Goal: Task Accomplishment & Management: Manage account settings

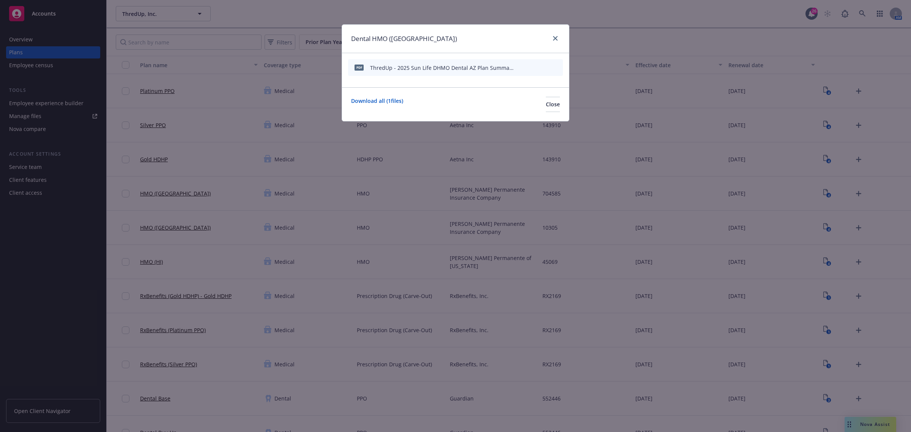
scroll to position [285, 0]
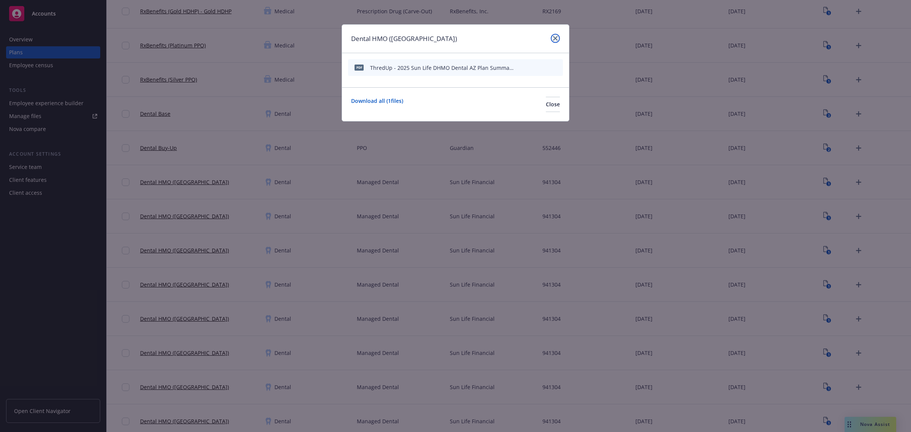
click at [551, 35] on link "close" at bounding box center [554, 38] width 9 height 9
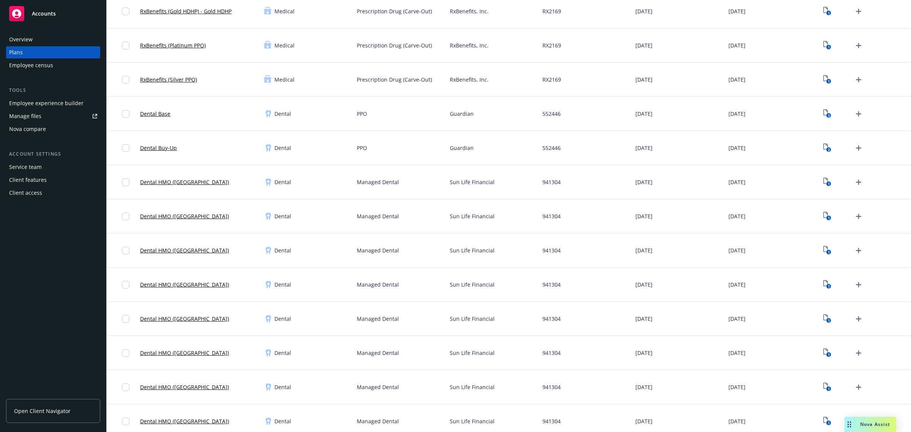
click at [858, 421] on div "Nova Assist" at bounding box center [875, 424] width 42 height 6
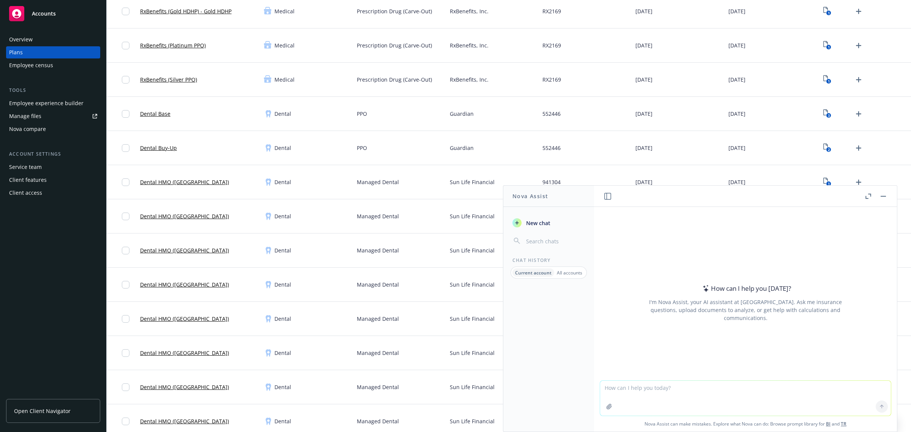
click at [652, 388] on textarea at bounding box center [745, 398] width 291 height 35
click at [674, 382] on textarea "reword -" at bounding box center [745, 398] width 291 height 36
paste textarea "This letter is to inform you that Plaid will be terminating their Short-Term Di…"
type textarea "reword - This letter is to inform you that Plaid will be terminating their Shor…"
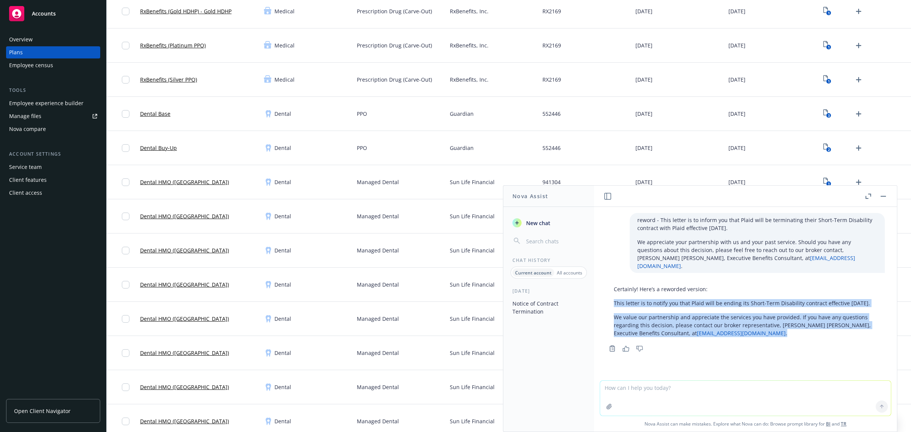
drag, startPoint x: 712, startPoint y: 330, endPoint x: 601, endPoint y: 296, distance: 115.6
click at [601, 296] on div "Certainly! Here’s a reworded version: This letter is to notify you that Plaid w…" at bounding box center [745, 318] width 291 height 72
copy div "This letter is to notify you that Plaid will be ending its Short-Term Disabilit…"
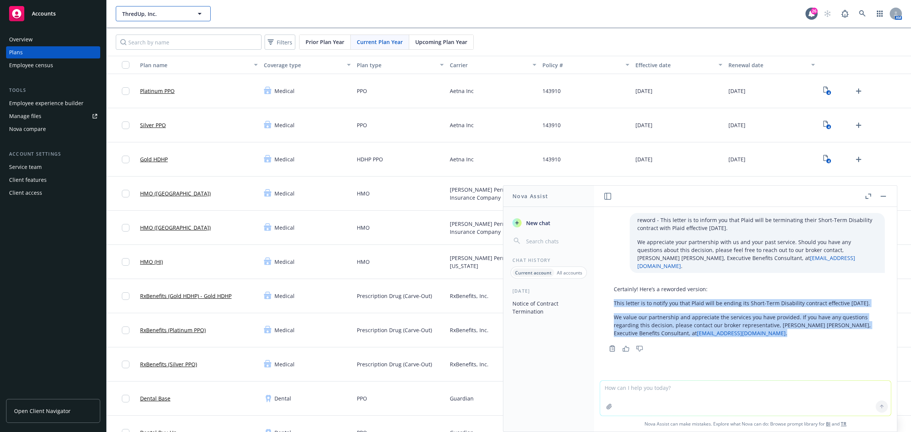
click at [167, 15] on span "ThredUp, Inc." at bounding box center [155, 14] width 66 height 8
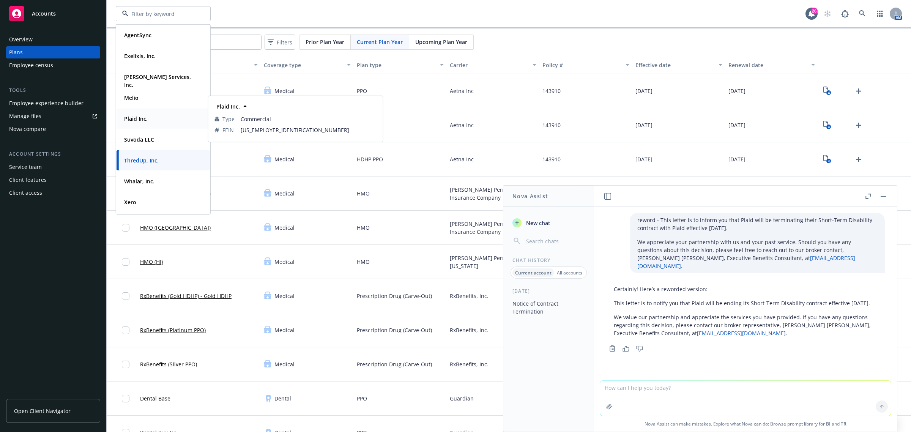
click at [139, 116] on strong "Plaid Inc." at bounding box center [136, 118] width 24 height 7
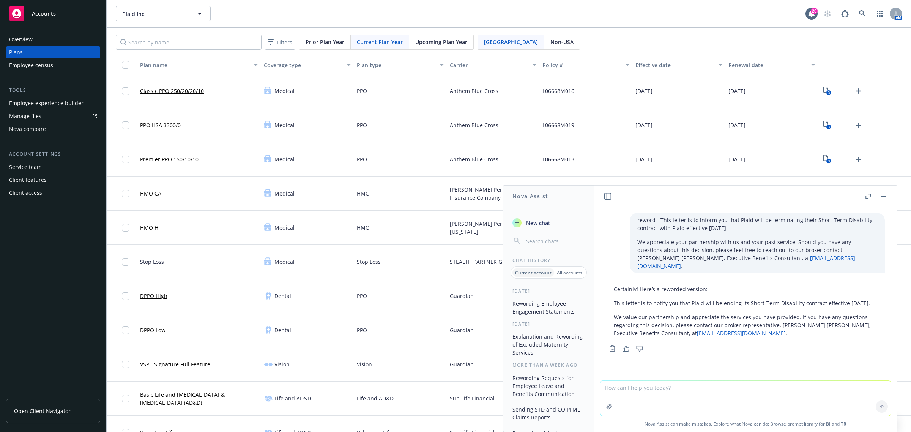
click at [884, 197] on button "button" at bounding box center [882, 196] width 9 height 9
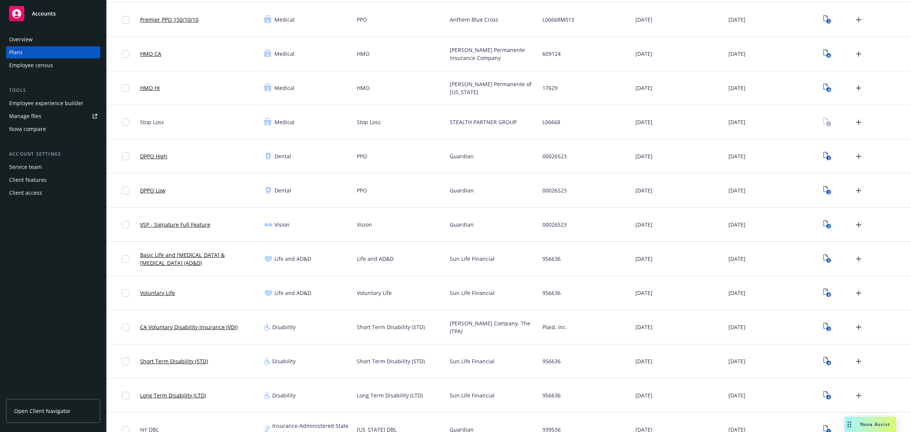
scroll to position [142, 0]
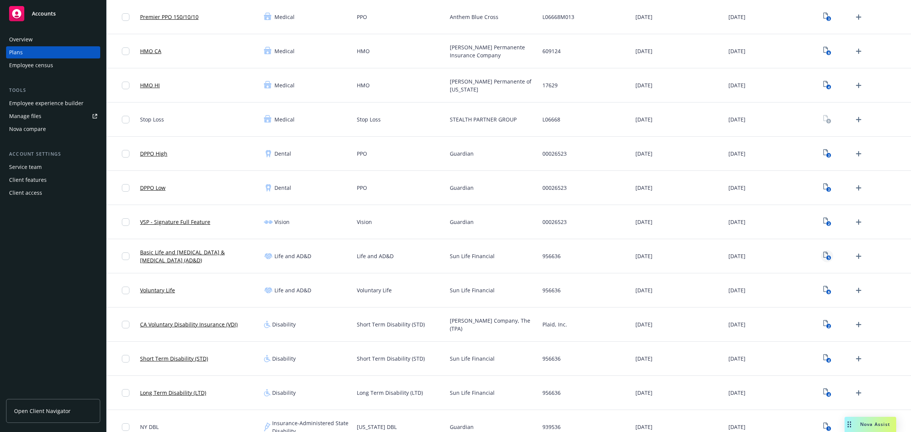
click at [823, 255] on icon "5" at bounding box center [827, 256] width 8 height 9
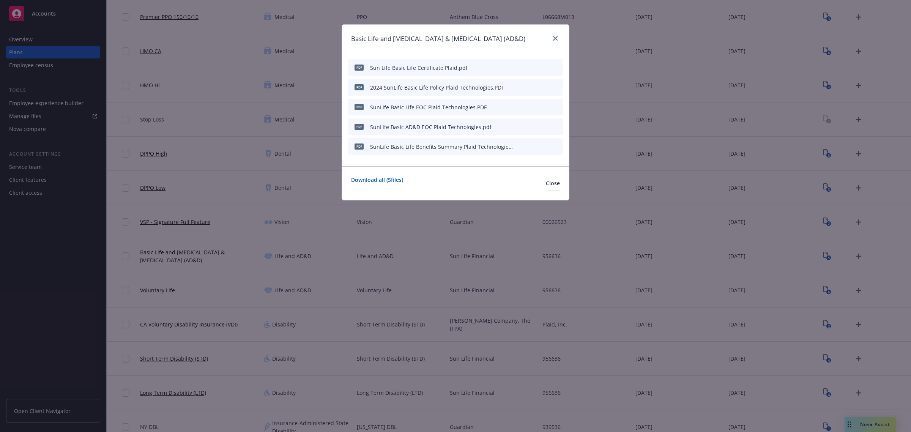
click at [545, 145] on icon "preview file" at bounding box center [543, 145] width 7 height 5
click at [558, 37] on link "close" at bounding box center [554, 38] width 9 height 9
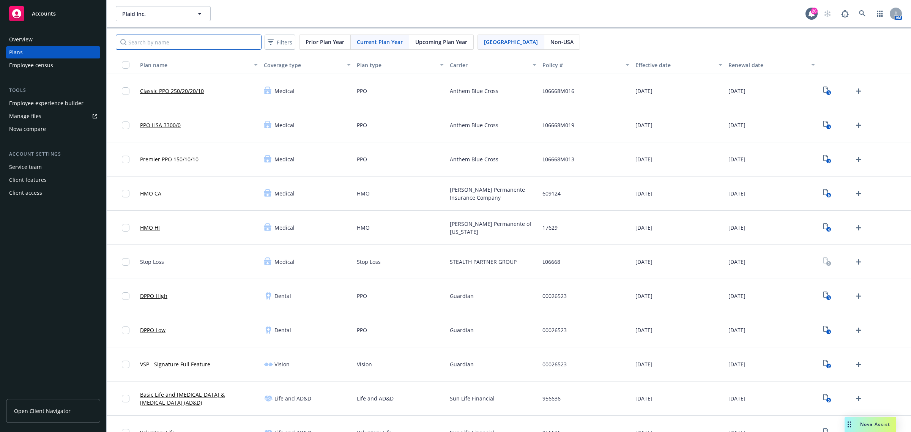
click at [154, 37] on input "Search by name" at bounding box center [189, 42] width 146 height 15
type input "sun"
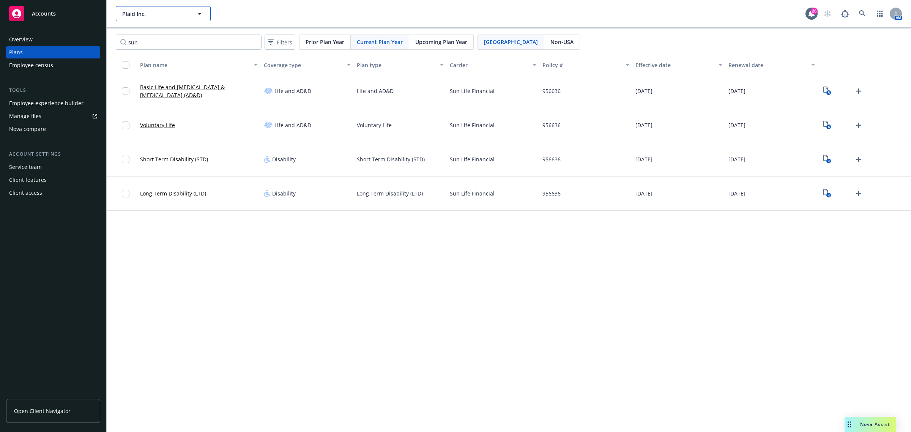
click at [154, 17] on span "Plaid Inc." at bounding box center [155, 14] width 66 height 8
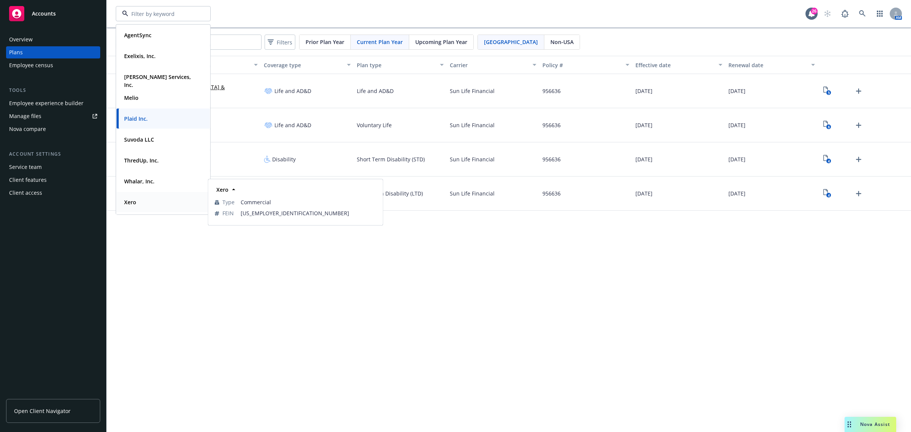
click at [145, 201] on div "Xero" at bounding box center [163, 202] width 84 height 11
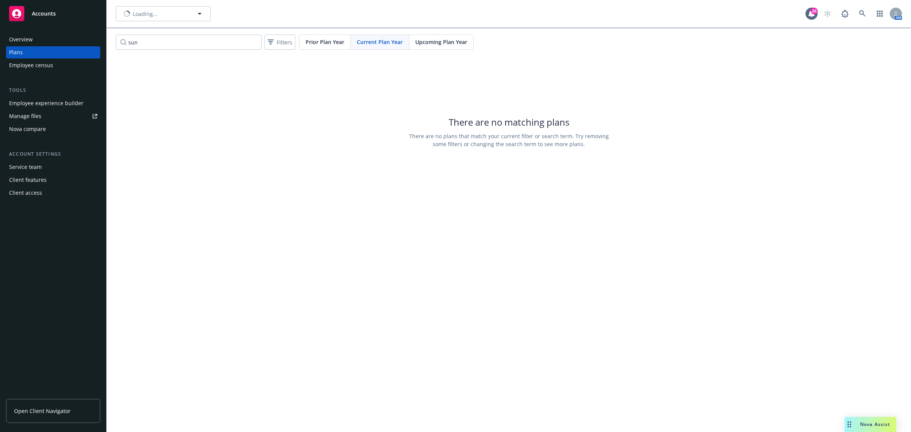
click at [56, 105] on div "Employee experience builder" at bounding box center [46, 103] width 74 height 12
click at [60, 101] on div "Employee experience builder" at bounding box center [46, 103] width 74 height 12
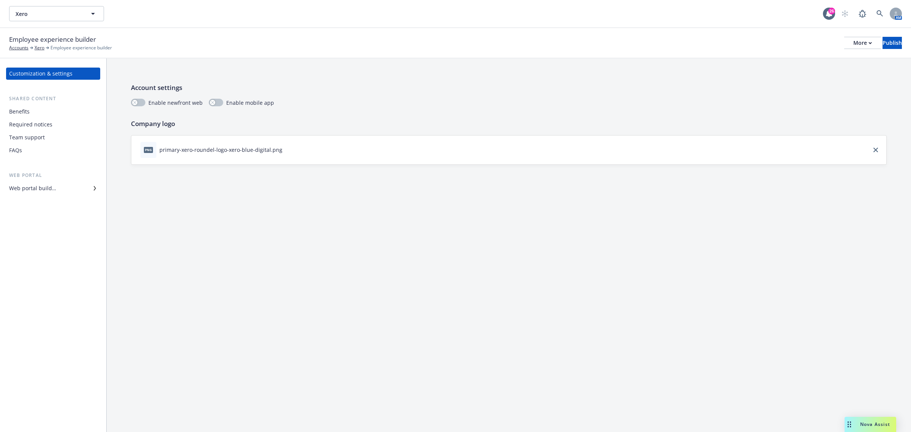
click at [24, 109] on div "Benefits" at bounding box center [19, 111] width 20 height 12
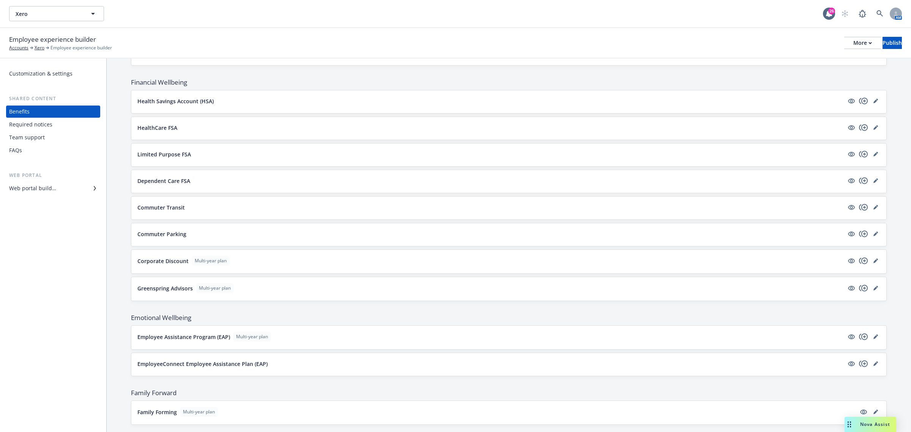
scroll to position [506, 0]
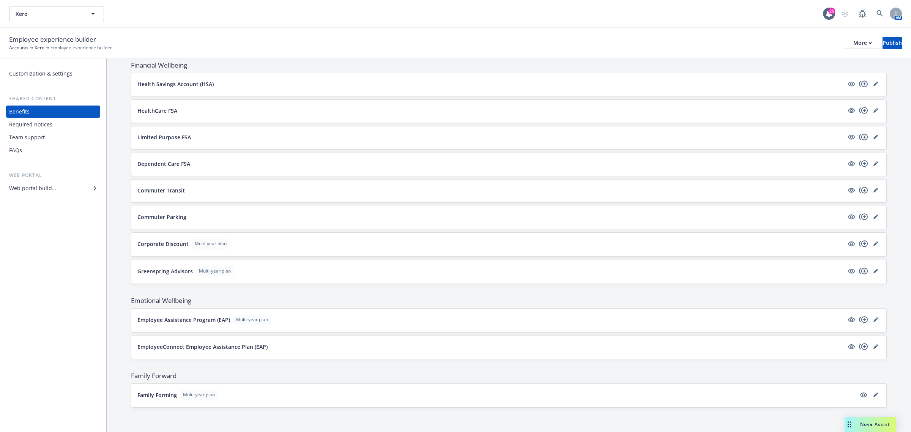
click at [192, 109] on button "HealthCare FSA" at bounding box center [490, 111] width 706 height 8
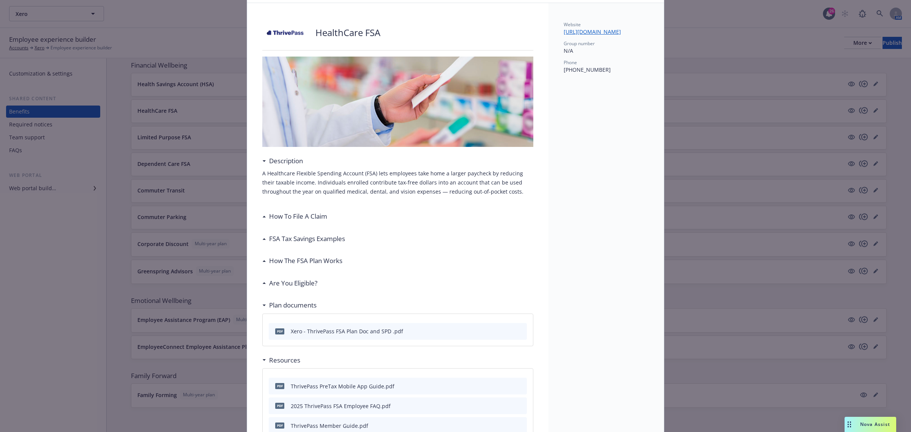
scroll to position [95, 0]
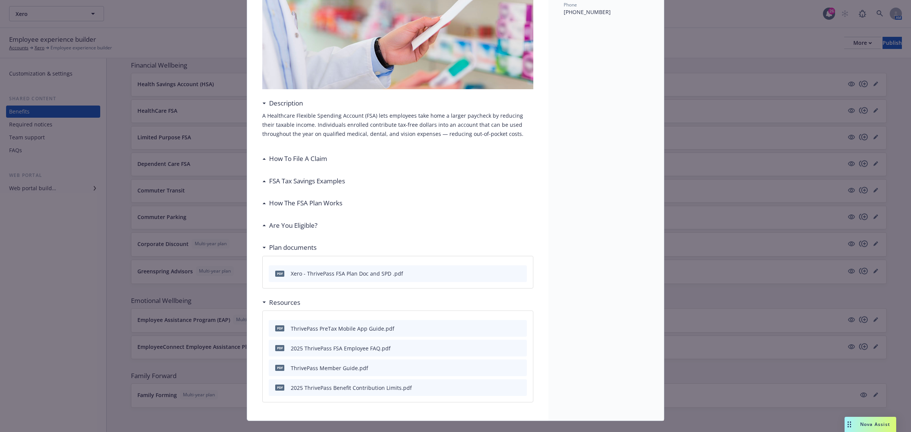
click at [312, 160] on h3 "How To File A Claim" at bounding box center [298, 159] width 58 height 10
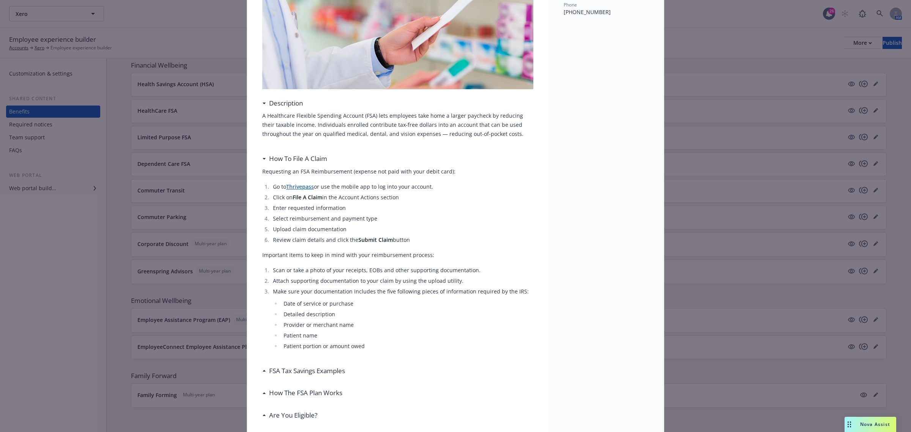
scroll to position [0, 0]
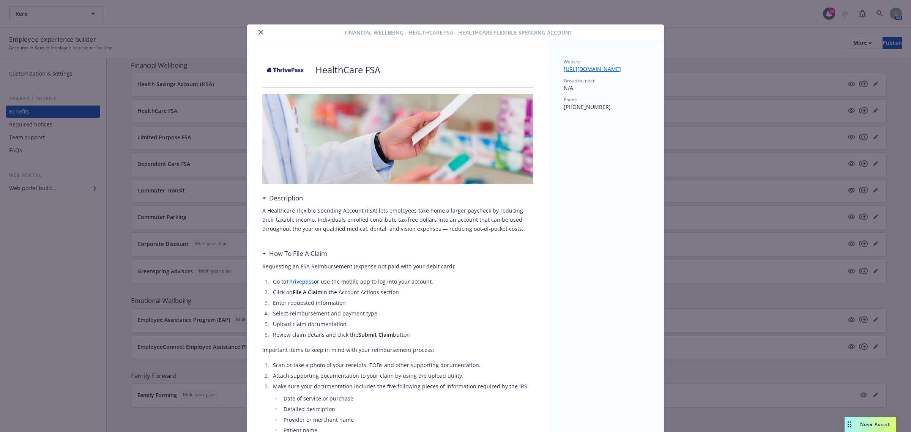
click at [258, 31] on icon "close" at bounding box center [260, 32] width 5 height 5
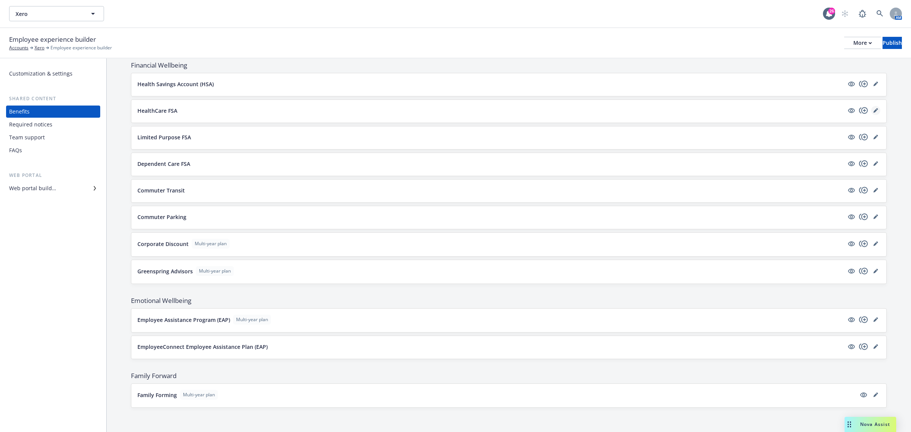
click at [873, 110] on icon "editPencil" at bounding box center [875, 110] width 5 height 5
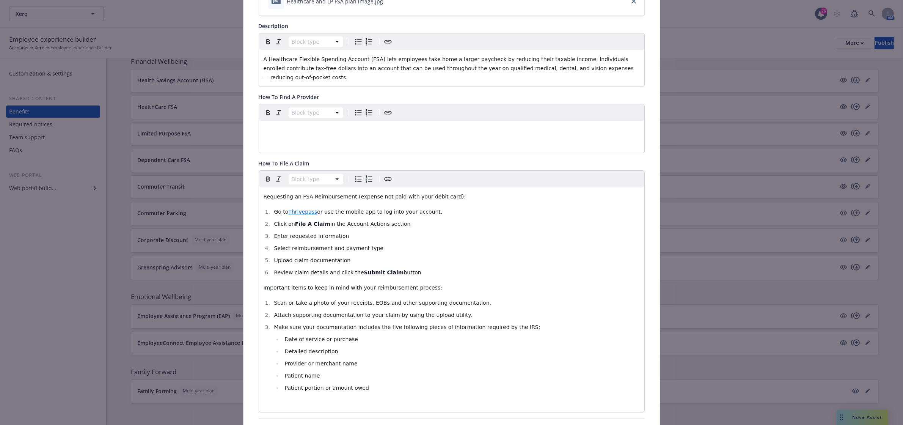
scroll to position [165, 0]
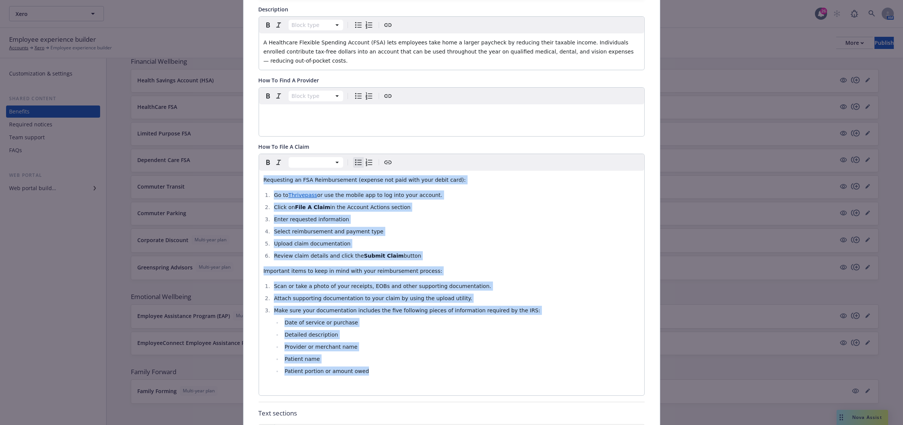
drag, startPoint x: 367, startPoint y: 371, endPoint x: 254, endPoint y: 175, distance: 226.7
copy div "Requesting an FSA Reimbursement (expense not paid with your debit card): Go to …"
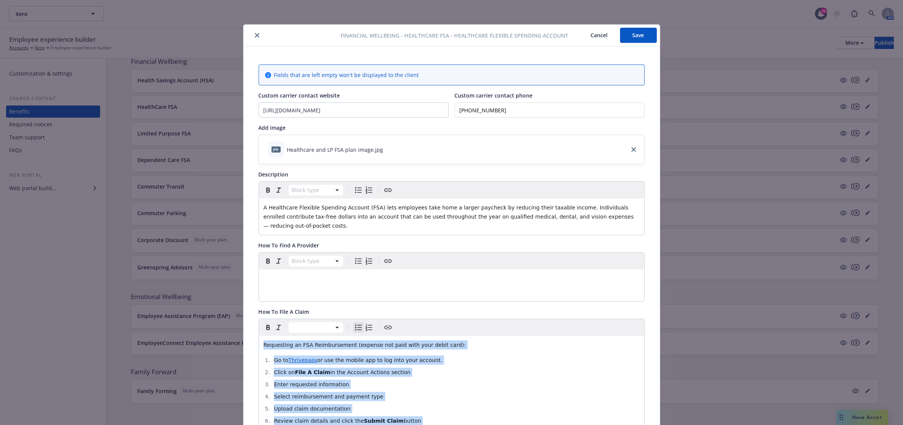
click at [255, 37] on icon "close" at bounding box center [257, 35] width 5 height 5
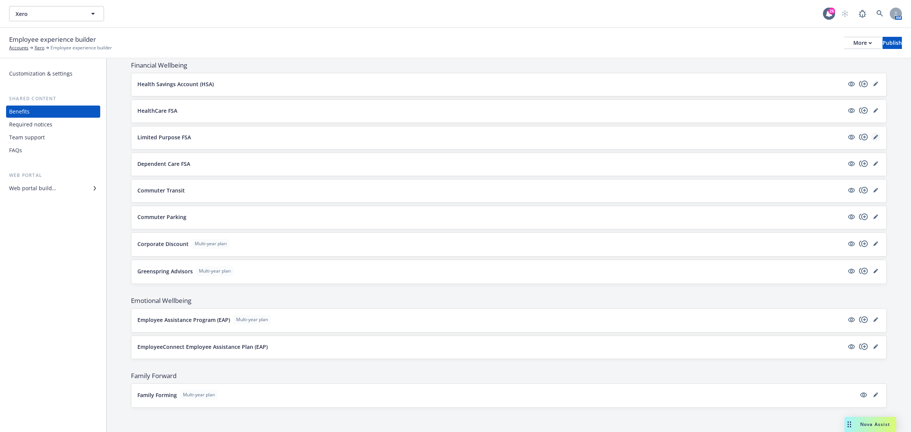
click at [873, 135] on icon "editPencil" at bounding box center [875, 137] width 4 height 4
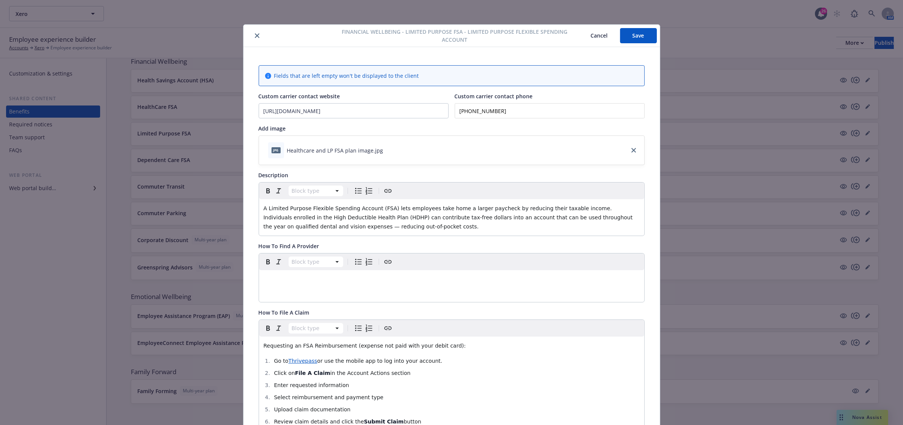
click at [258, 40] on div at bounding box center [289, 35] width 85 height 9
click at [255, 37] on icon "close" at bounding box center [257, 35] width 5 height 5
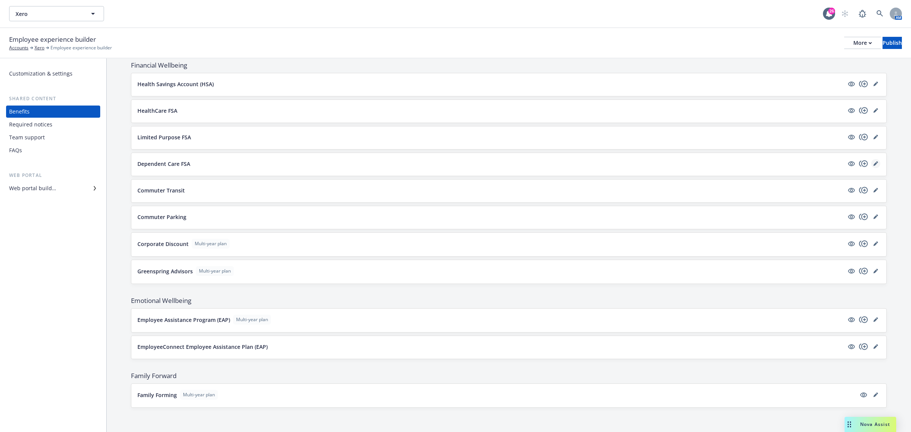
click at [873, 163] on icon "editPencil" at bounding box center [875, 163] width 5 height 5
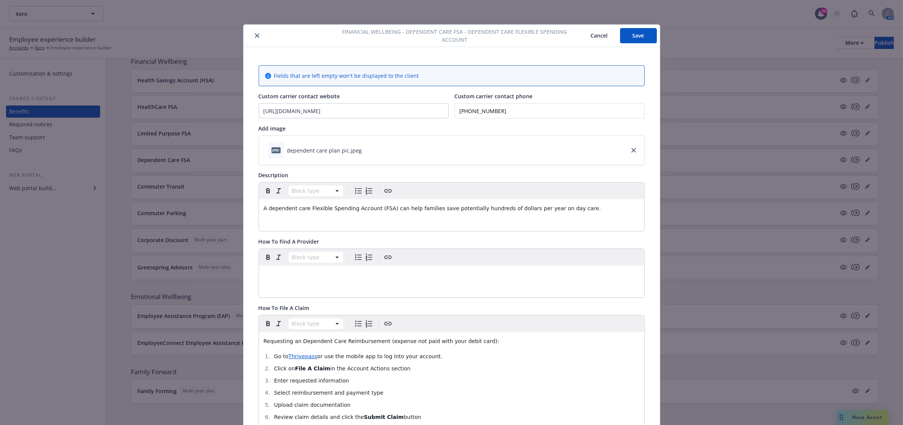
click at [258, 36] on div at bounding box center [289, 35] width 85 height 9
click at [255, 35] on icon "close" at bounding box center [257, 35] width 5 height 5
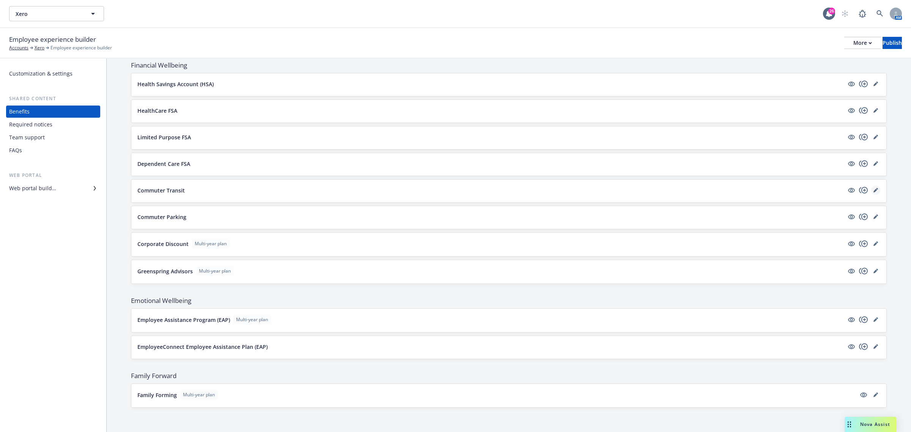
click at [873, 188] on icon "editPencil" at bounding box center [875, 190] width 5 height 5
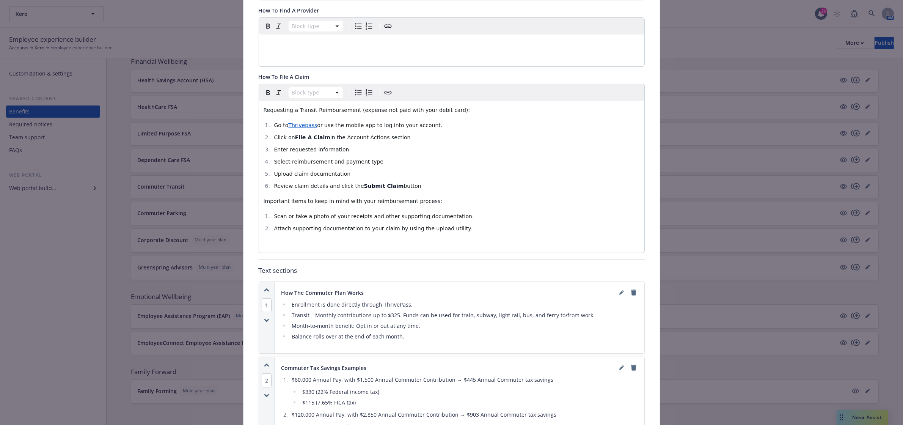
scroll to position [260, 0]
click at [466, 223] on li "Attach supporting documentation to your claim by using the upload utility." at bounding box center [456, 227] width 368 height 9
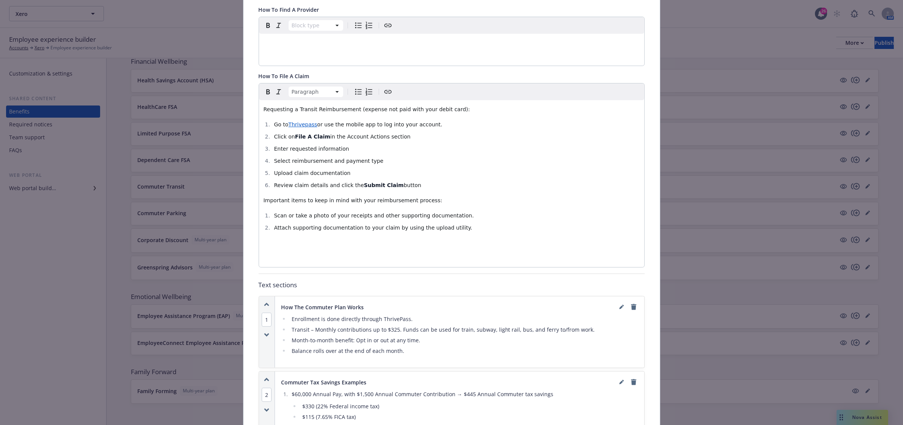
click at [455, 223] on li "Attach supporting documentation to your claim by using the upload utility." at bounding box center [456, 227] width 368 height 9
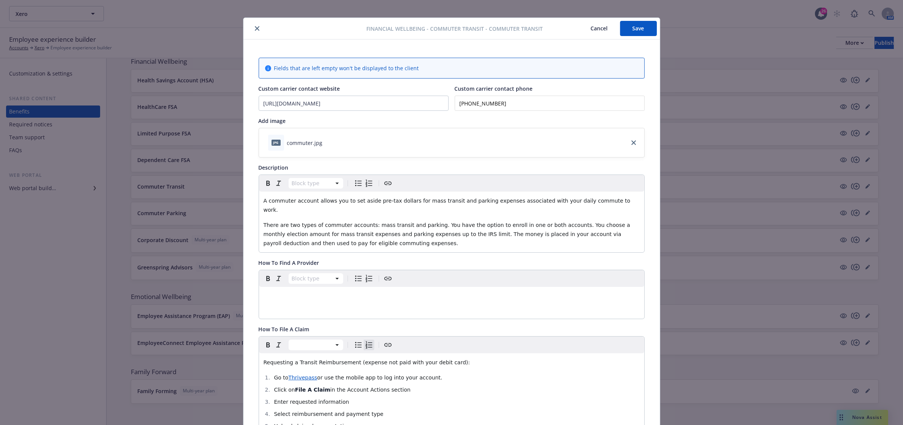
scroll to position [0, 0]
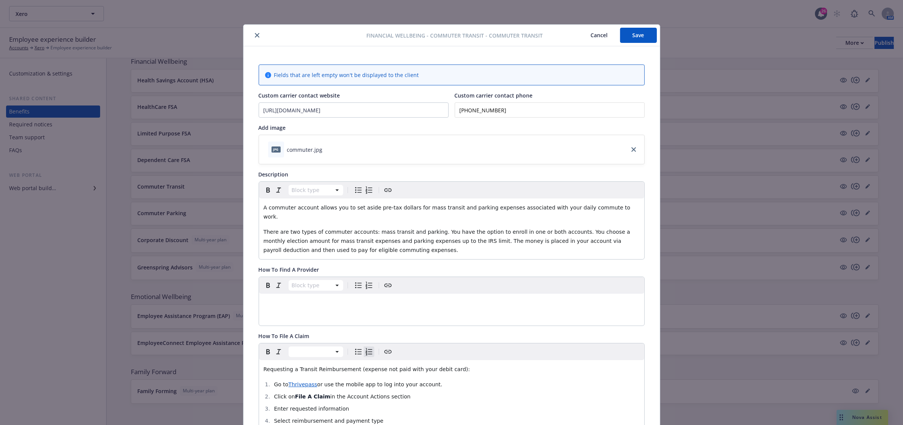
click at [256, 35] on button "close" at bounding box center [257, 35] width 9 height 9
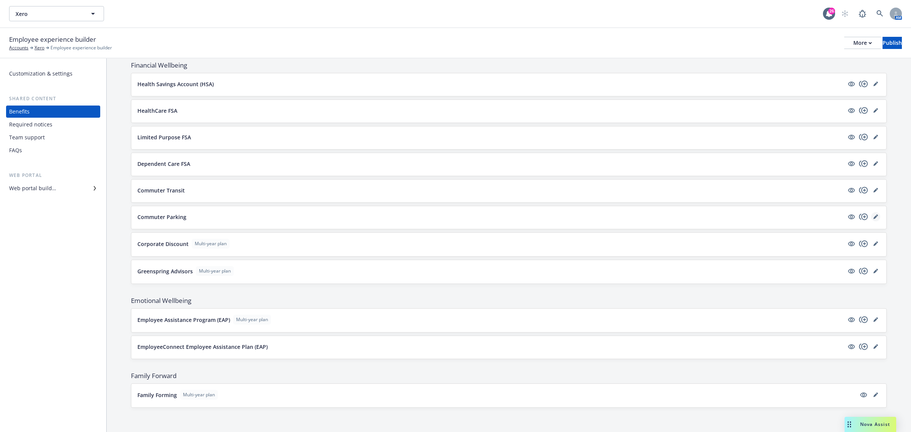
click at [873, 217] on icon "editPencil" at bounding box center [875, 217] width 4 height 4
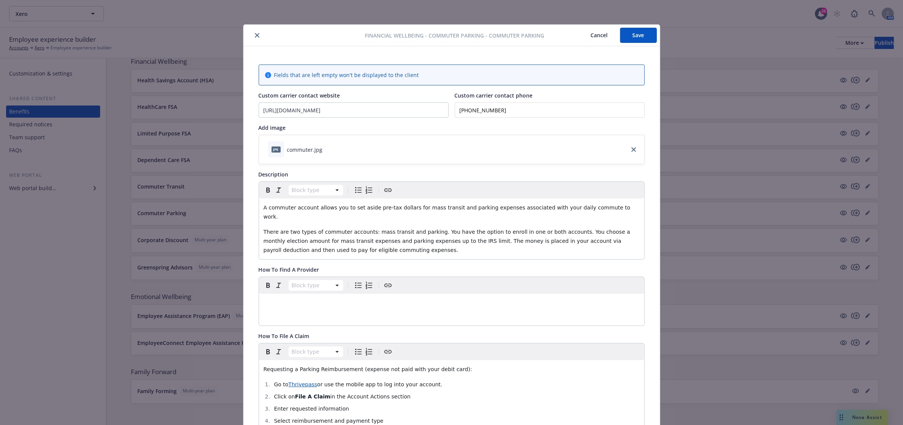
click at [255, 34] on icon "close" at bounding box center [257, 35] width 5 height 5
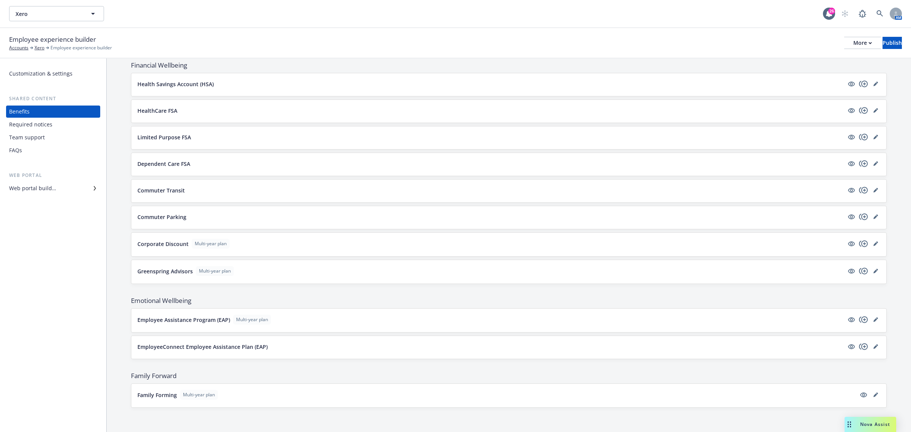
click at [873, 82] on div at bounding box center [862, 83] width 33 height 9
click at [873, 83] on icon "editPencil" at bounding box center [875, 84] width 5 height 5
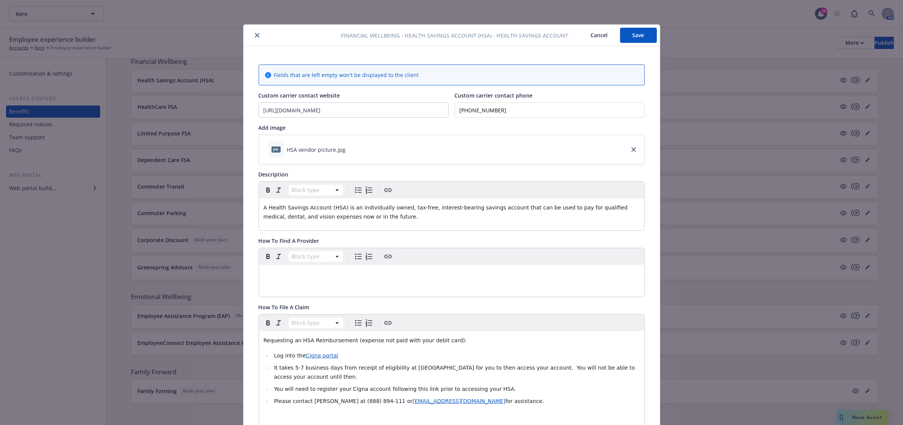
click at [257, 35] on button "close" at bounding box center [257, 35] width 9 height 9
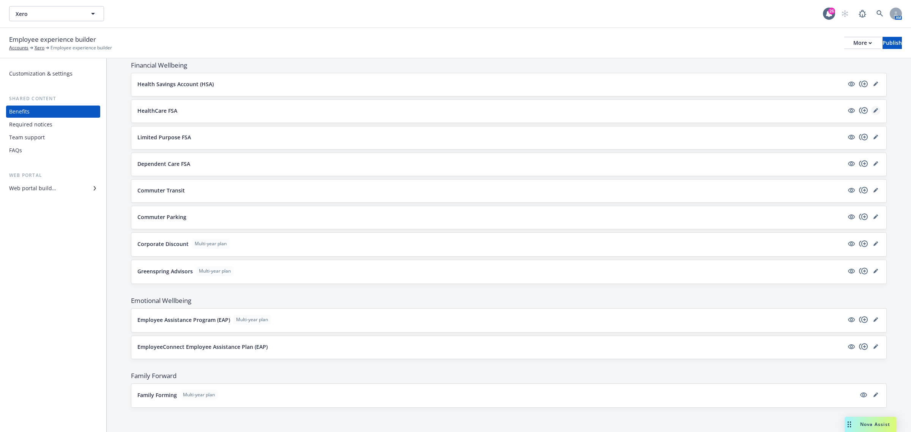
click at [871, 112] on link "editPencil" at bounding box center [875, 110] width 9 height 9
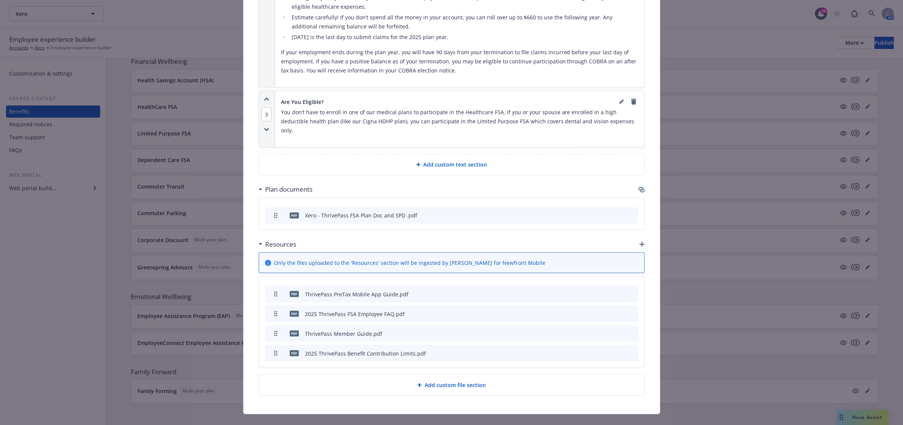
scroll to position [792, 0]
click at [616, 328] on icon "preview file" at bounding box center [619, 330] width 7 height 5
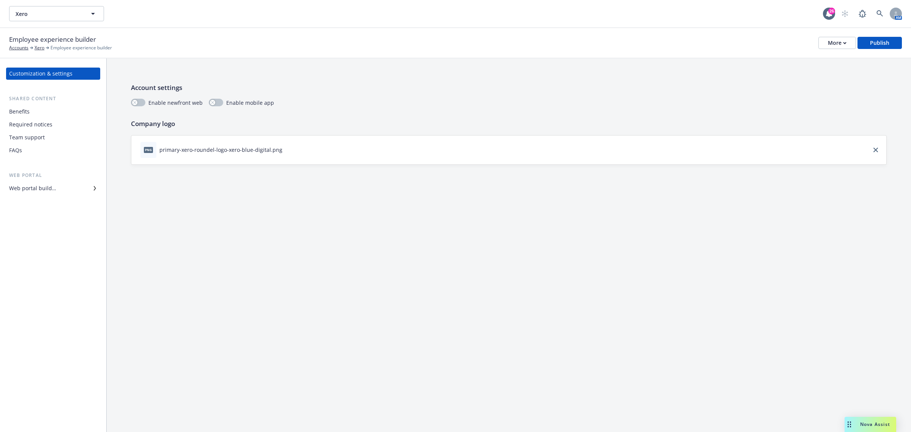
click at [44, 115] on div "Benefits" at bounding box center [53, 111] width 88 height 12
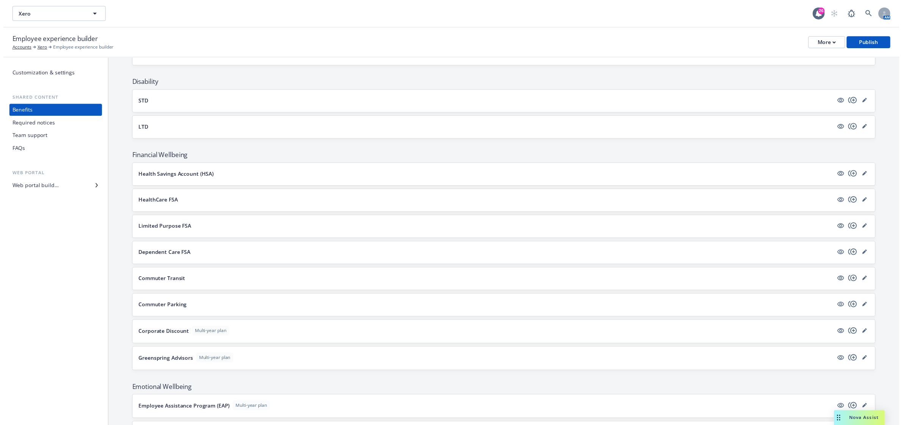
scroll to position [427, 0]
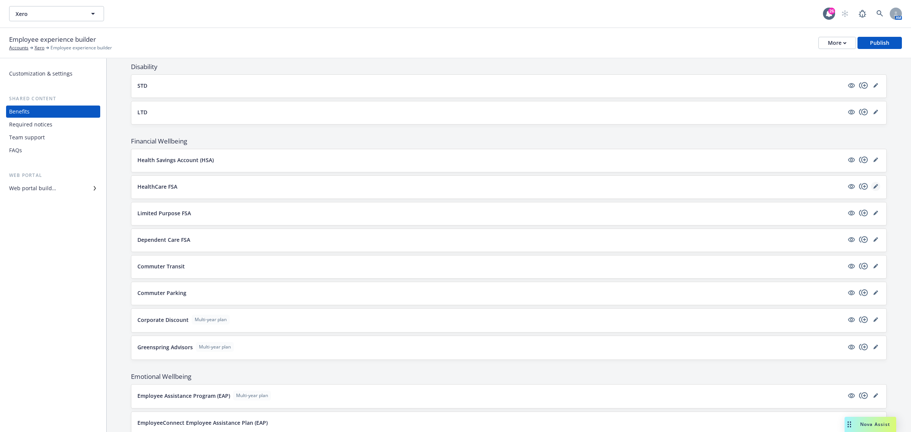
click at [873, 189] on icon "editPencil" at bounding box center [875, 186] width 5 height 5
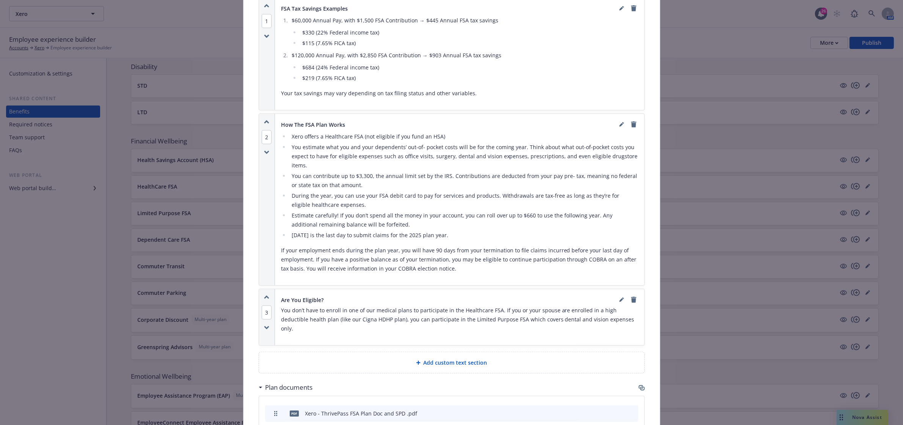
scroll to position [792, 0]
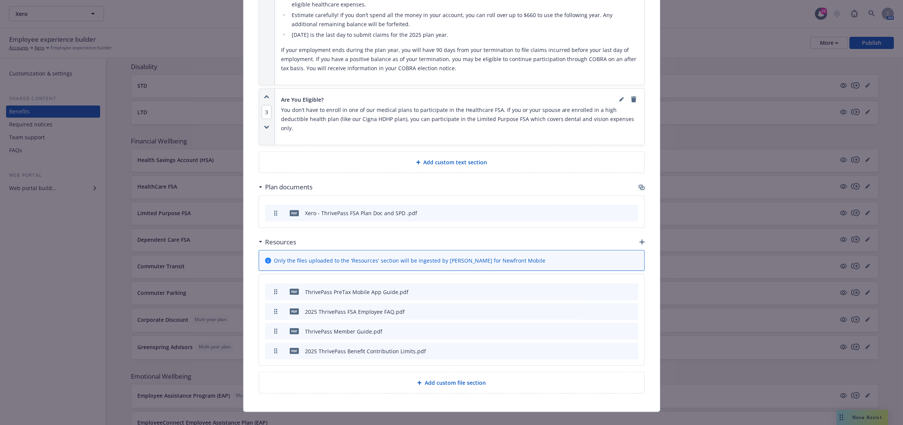
click at [640, 239] on icon "button" at bounding box center [642, 241] width 5 height 5
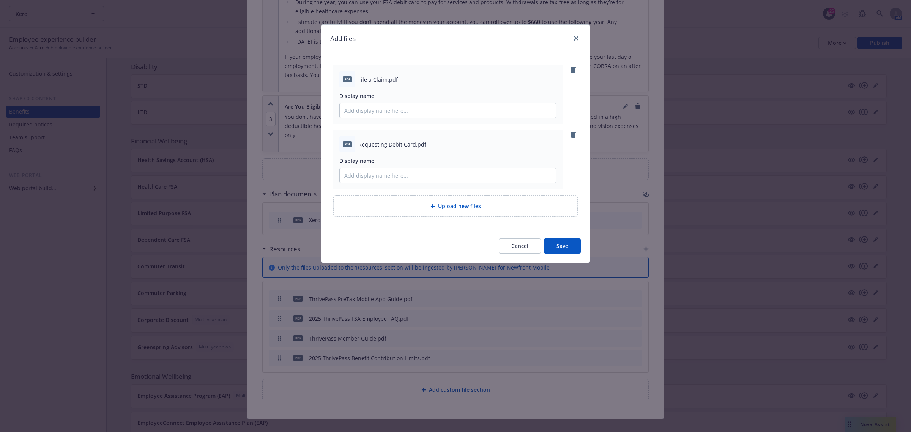
click at [377, 82] on span "File a Claim.pdf" at bounding box center [377, 79] width 39 height 8
copy span "File a Claim.pdf"
click at [379, 104] on input "Display name" at bounding box center [448, 110] width 216 height 14
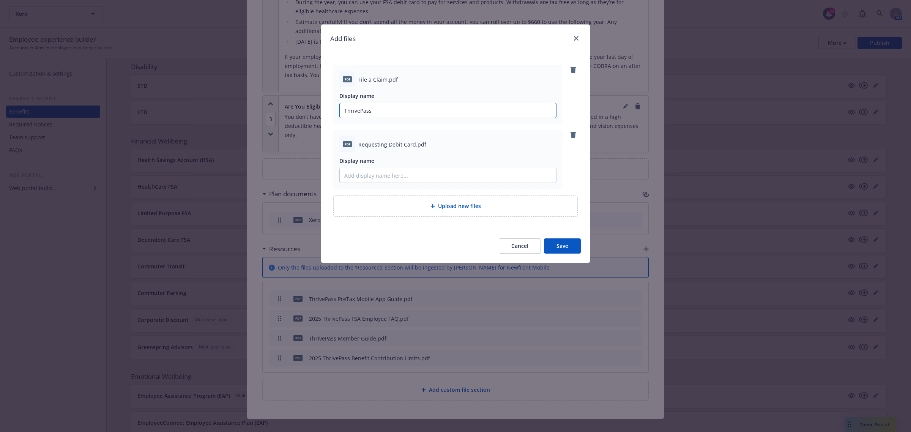
paste input "File a Claim.pdf"
click at [425, 111] on input "ThrivePass File a Claim.pdf" at bounding box center [448, 110] width 216 height 14
type input "ThrivePass File a Claim"
click at [423, 145] on div "Requesting Debit Card.pdf" at bounding box center [457, 144] width 198 height 8
click at [416, 145] on span "Requesting Debit Card.pdf" at bounding box center [392, 144] width 68 height 8
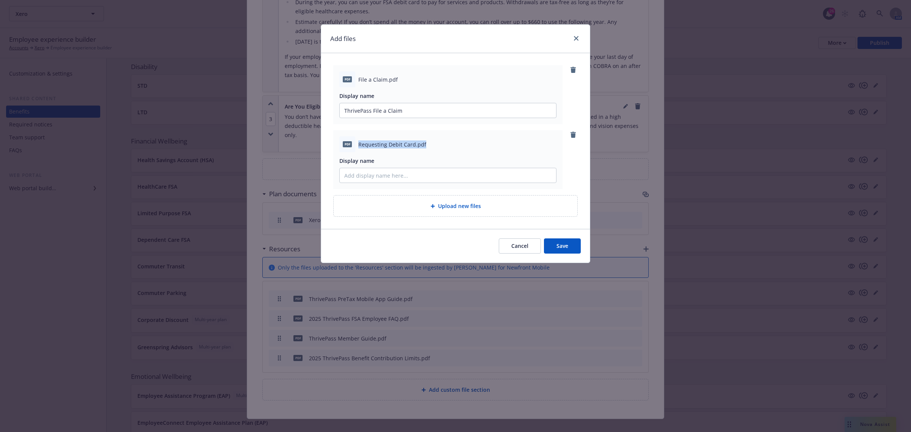
drag, startPoint x: 428, startPoint y: 145, endPoint x: 261, endPoint y: 107, distance: 170.7
click at [353, 146] on div "pdf Requesting Debit Card.pdf" at bounding box center [447, 144] width 217 height 16
copy div "Requesting Debit Card.pdf"
click at [361, 175] on input "Display name" at bounding box center [448, 175] width 216 height 14
paste input "Requesting Debit Card.pdf"
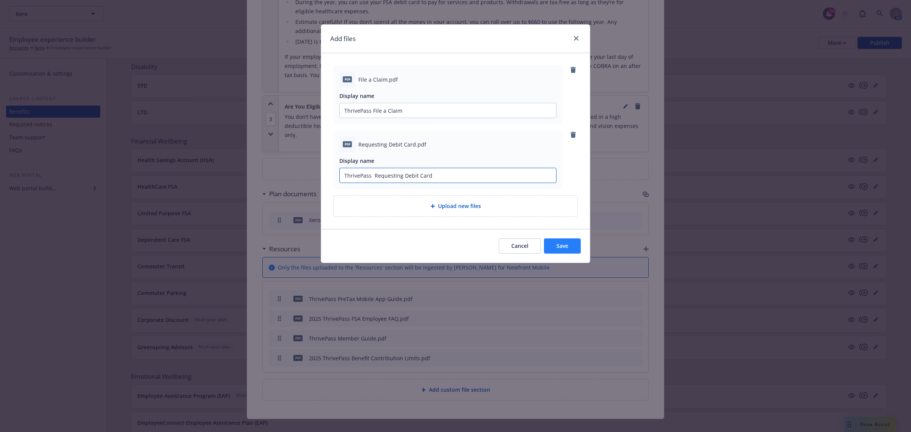
type input "ThrivePass Requesting Debit Card"
click at [565, 250] on button "Save" at bounding box center [562, 245] width 37 height 15
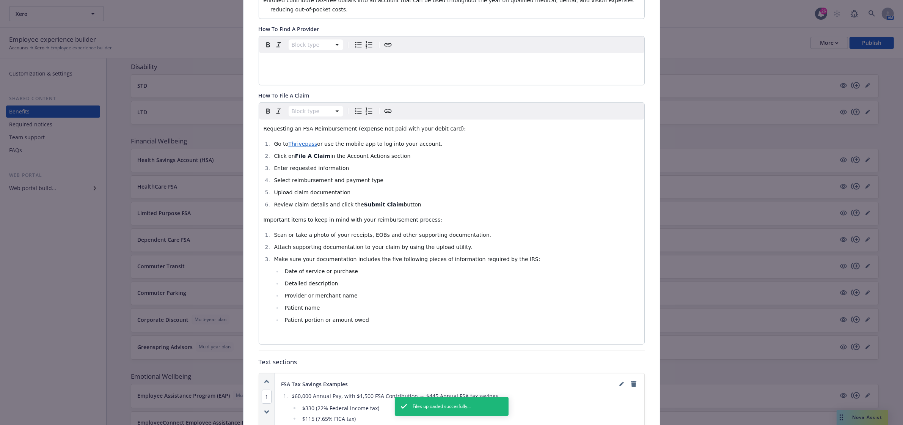
scroll to position [0, 0]
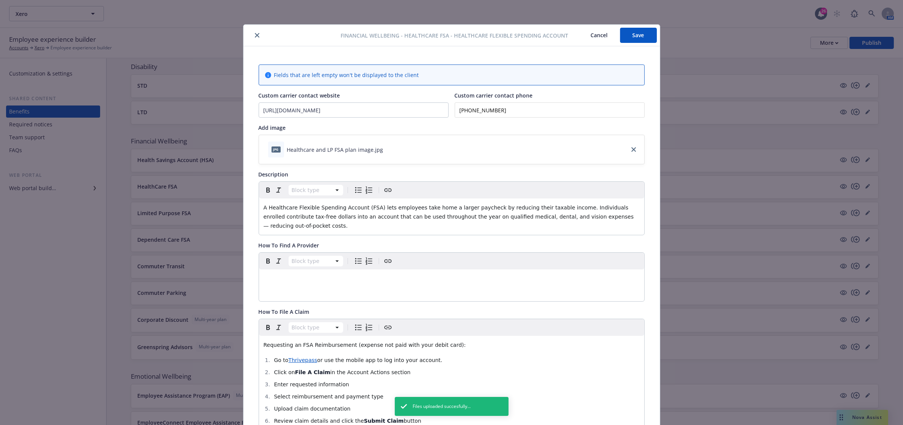
click at [638, 37] on button "Save" at bounding box center [638, 35] width 37 height 15
click at [255, 35] on icon "close" at bounding box center [257, 35] width 5 height 5
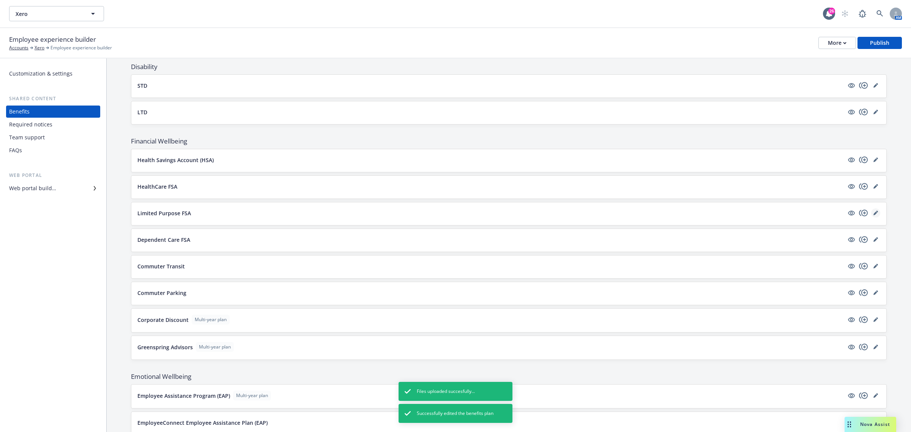
click at [873, 215] on icon "editPencil" at bounding box center [875, 213] width 5 height 5
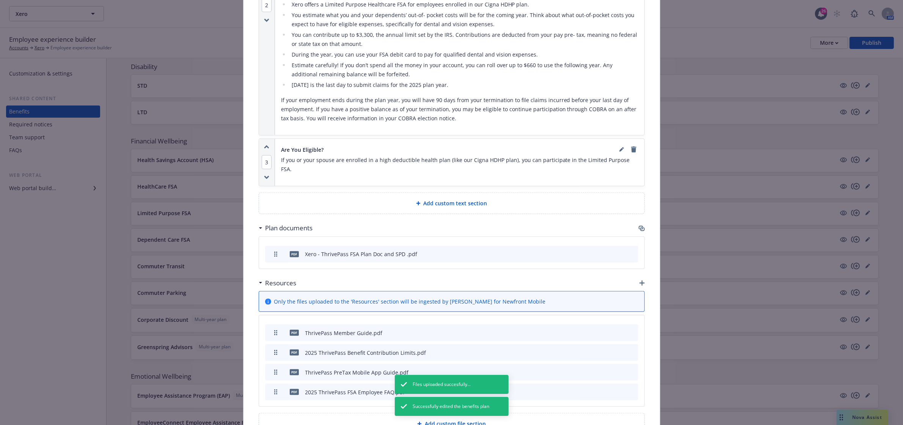
scroll to position [786, 0]
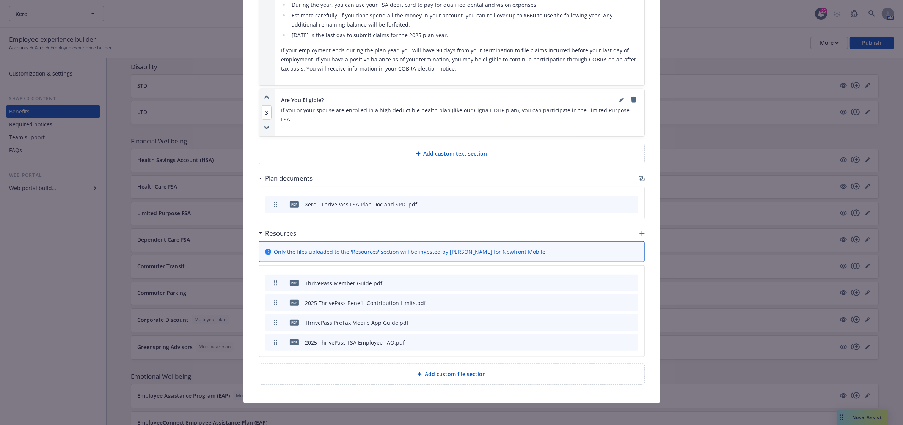
click at [640, 231] on icon "button" at bounding box center [642, 233] width 5 height 5
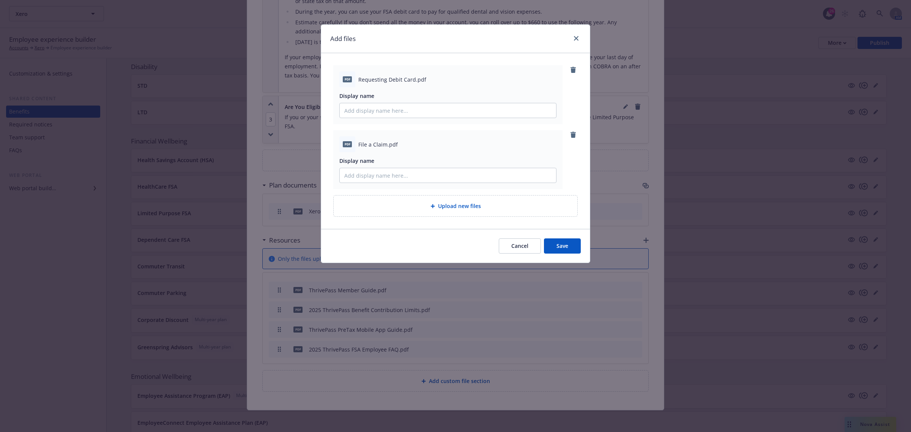
click at [403, 76] on span "Requesting Debit Card.pdf" at bounding box center [392, 79] width 68 height 8
copy span "Requesting Debit Card.pdf"
click at [353, 105] on input "Display name" at bounding box center [448, 110] width 216 height 14
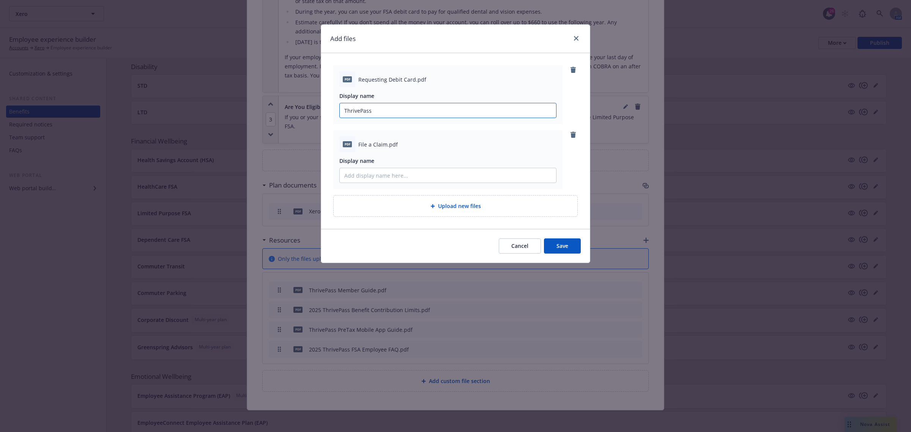
paste input "Requesting Debit Card.pdf"
type input "ThrivePass Requesting Debit Card"
click at [386, 144] on span "File a Claim.pdf" at bounding box center [377, 144] width 39 height 8
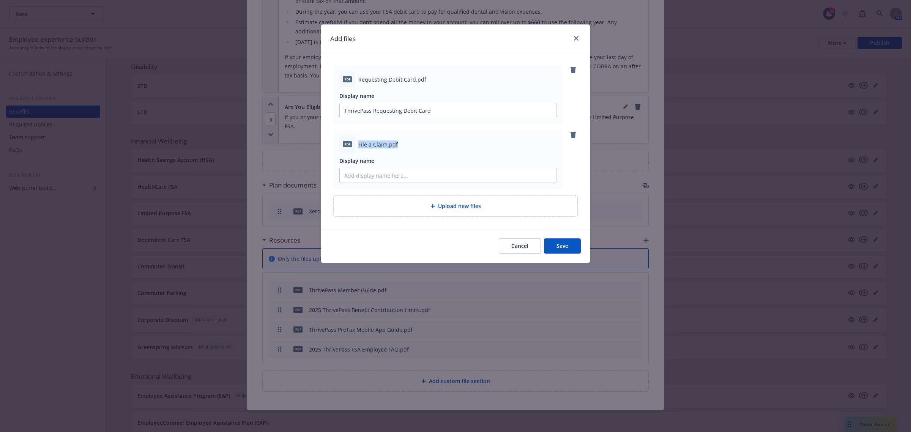
copy span "File a Claim.pdf"
click at [400, 170] on input "Display name" at bounding box center [448, 175] width 216 height 14
type input "ThrivePass File a Claim"
click at [556, 243] on span "Save" at bounding box center [562, 245] width 12 height 7
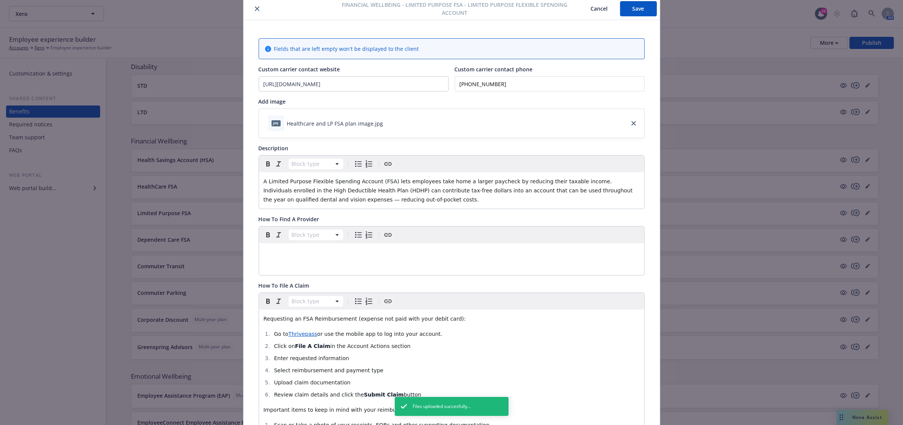
scroll to position [0, 0]
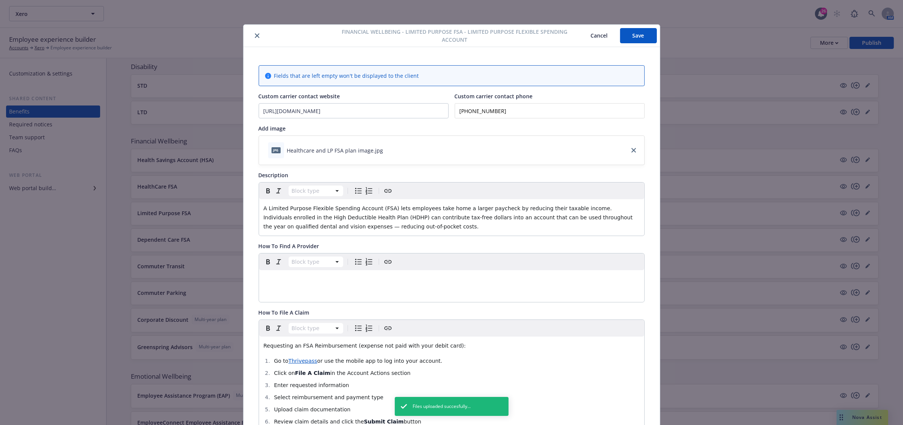
click at [640, 42] on button "Save" at bounding box center [638, 35] width 37 height 15
click at [253, 36] on button "close" at bounding box center [257, 35] width 9 height 9
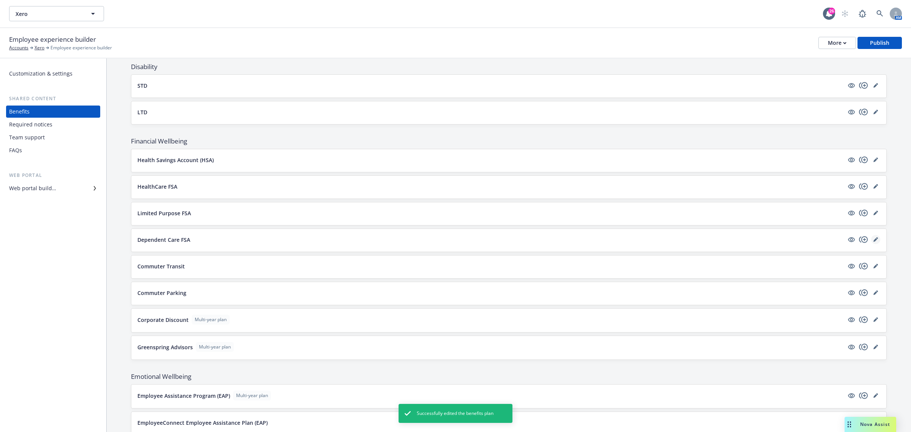
click at [873, 242] on icon "editPencil" at bounding box center [875, 239] width 5 height 5
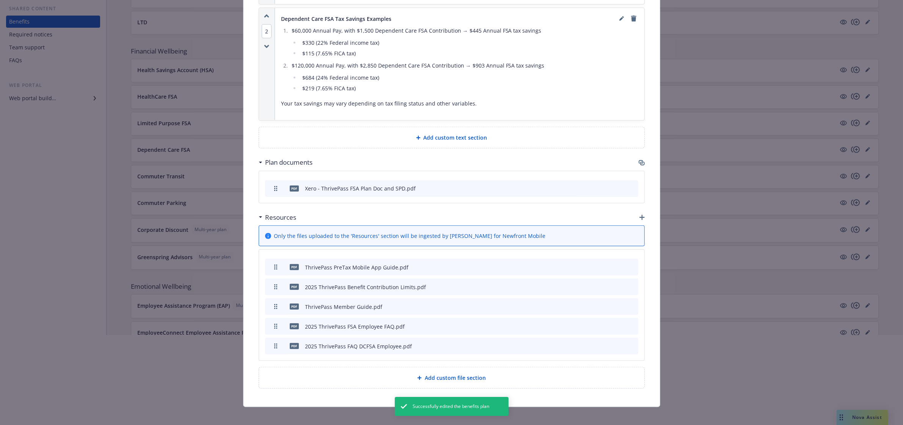
scroll to position [153, 0]
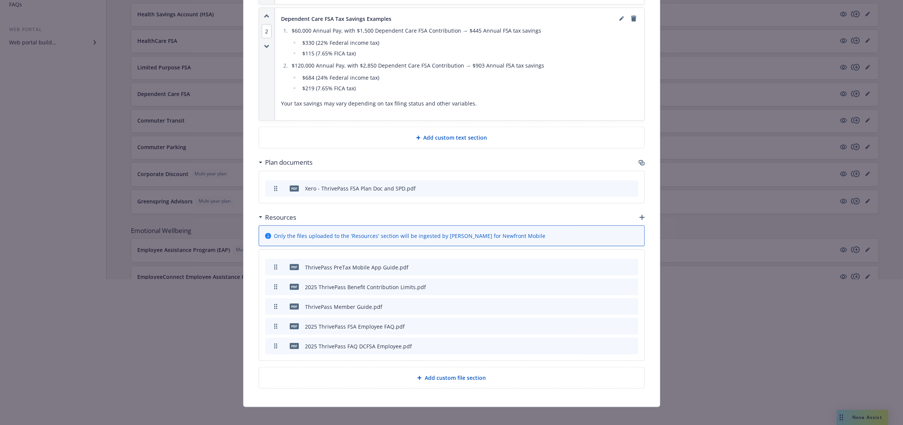
click at [638, 209] on div "Resources" at bounding box center [452, 217] width 386 height 16
click at [640, 215] on icon "button" at bounding box center [642, 217] width 5 height 5
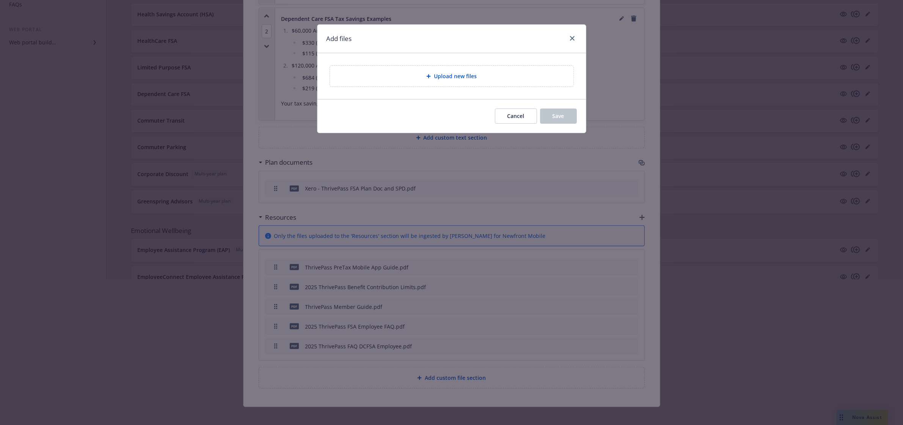
scroll to position [145, 0]
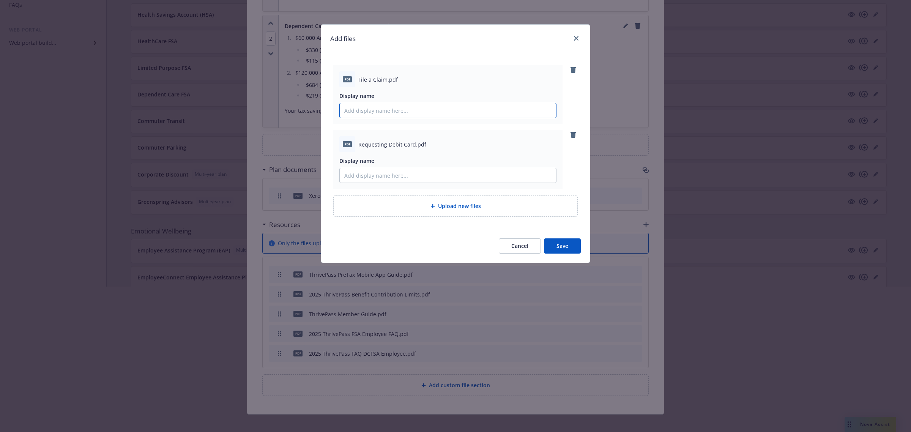
click at [376, 114] on input "Display name" at bounding box center [448, 110] width 216 height 14
type input "ThrivePass File a Claim"
click at [415, 145] on span "Requesting Debit Card.pdf" at bounding box center [392, 144] width 68 height 8
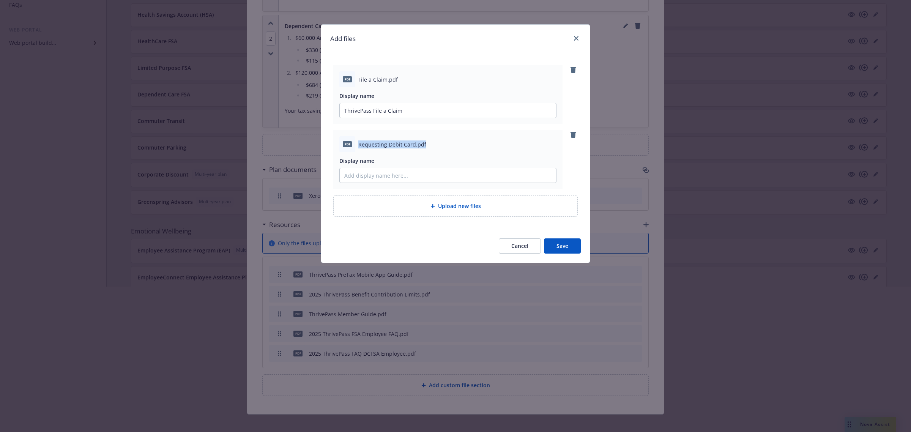
copy span "Requesting Debit Card.pdf"
click at [395, 174] on input "Display name" at bounding box center [448, 175] width 216 height 14
type input "ThrivePass Requesting Debit Card"
click at [561, 249] on span "Save" at bounding box center [562, 245] width 12 height 7
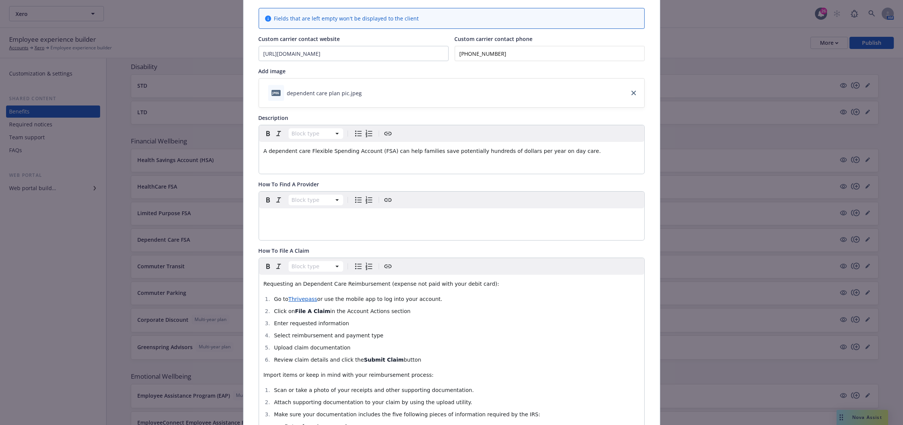
scroll to position [0, 0]
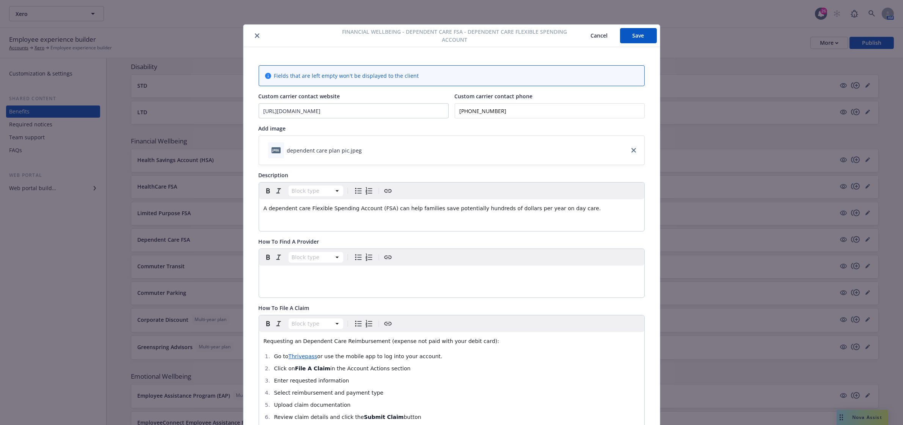
click at [625, 35] on button "Save" at bounding box center [638, 35] width 37 height 15
click at [255, 35] on icon "close" at bounding box center [257, 35] width 5 height 5
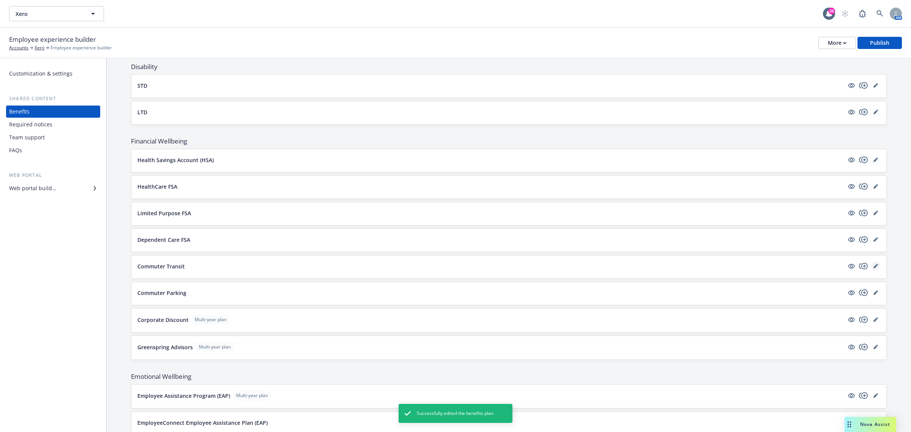
click at [873, 267] on icon "editPencil" at bounding box center [875, 266] width 5 height 5
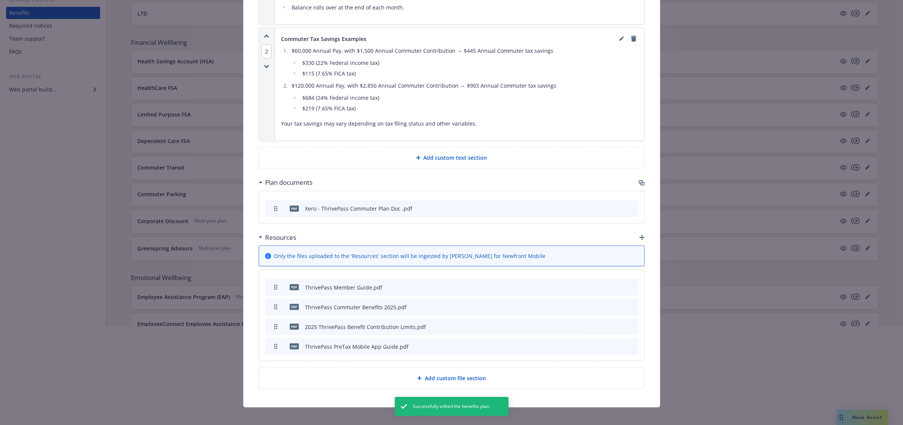
scroll to position [153, 0]
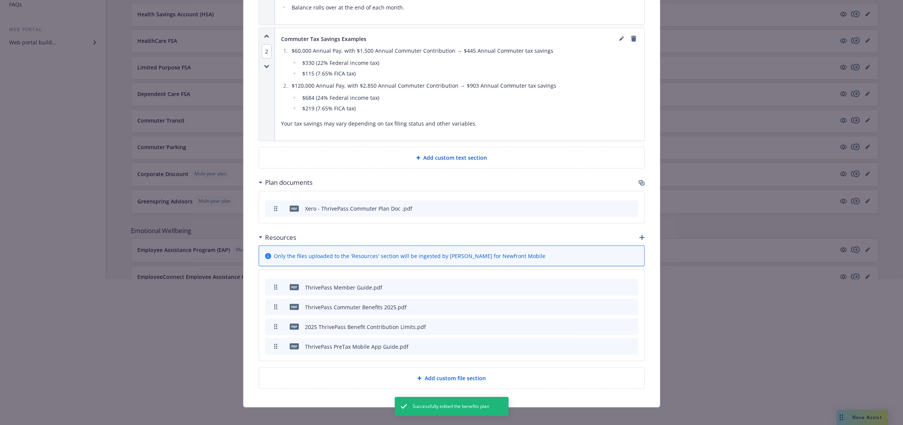
click at [640, 235] on icon "button" at bounding box center [642, 237] width 5 height 5
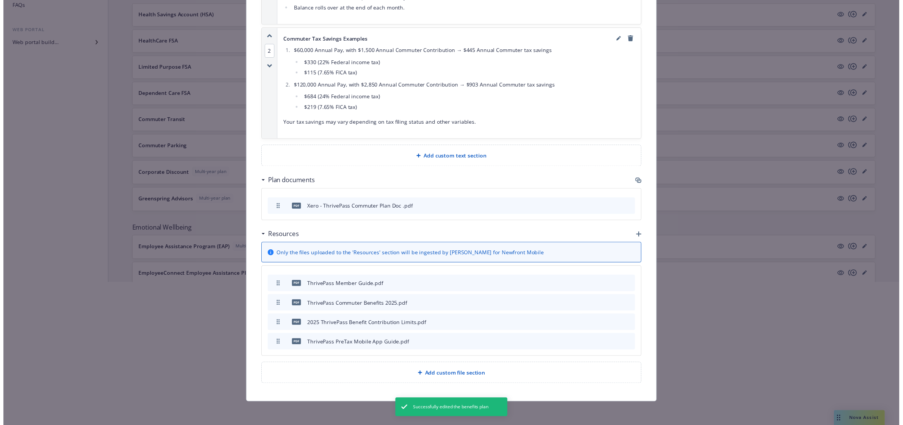
scroll to position [581, 0]
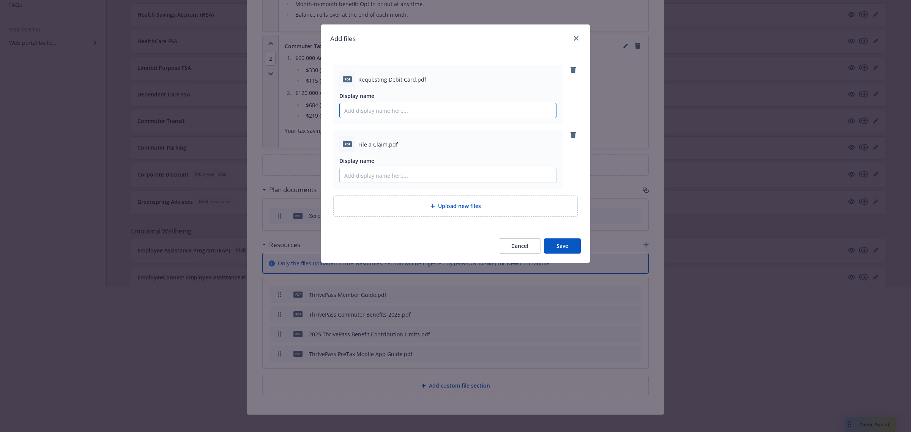
click at [360, 111] on input "Display name" at bounding box center [448, 110] width 216 height 14
type input "ThrivePass Requesting Debit Card"
click at [380, 176] on input "Display name" at bounding box center [448, 175] width 216 height 14
type input "ThrivePass File a Claim"
click at [555, 243] on button "Save" at bounding box center [562, 245] width 37 height 15
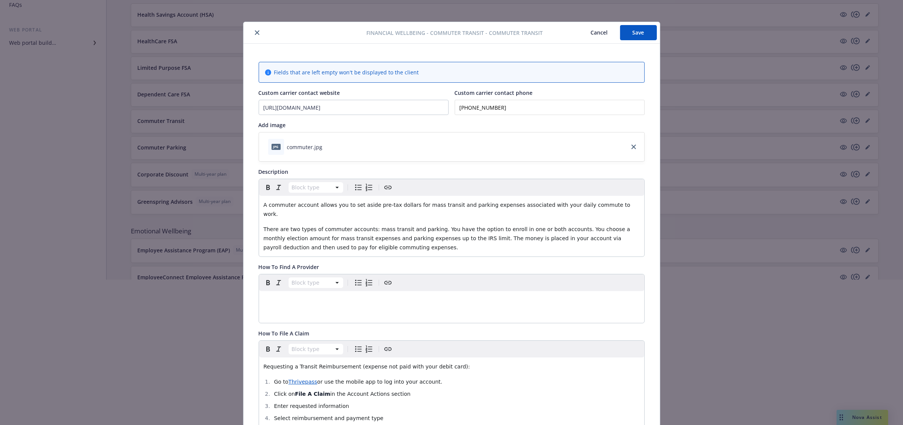
scroll to position [0, 0]
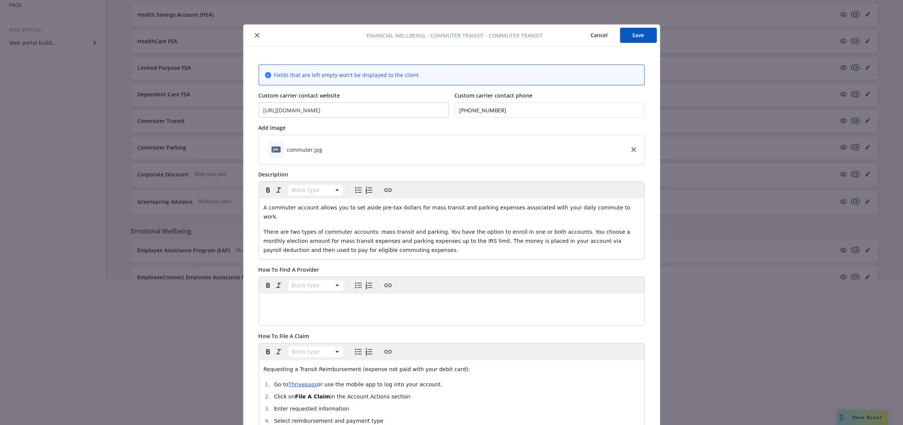
click at [629, 35] on button "Save" at bounding box center [638, 35] width 37 height 15
click at [253, 35] on button "close" at bounding box center [257, 35] width 9 height 9
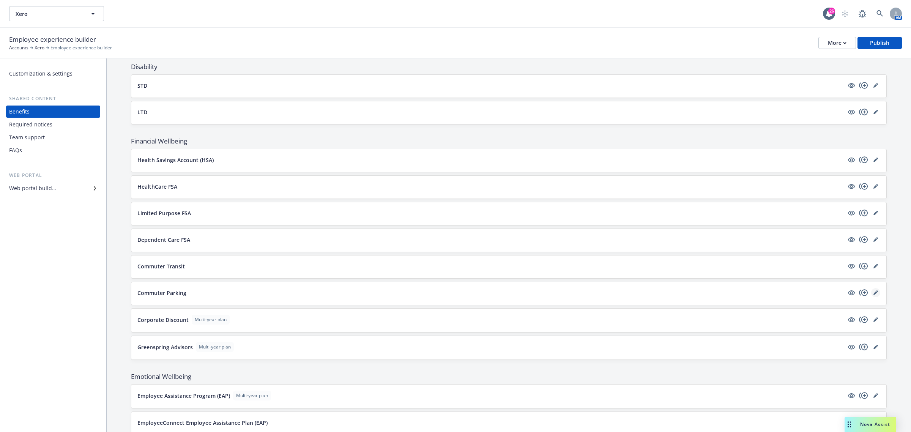
click at [873, 295] on icon "editPencil" at bounding box center [875, 292] width 5 height 5
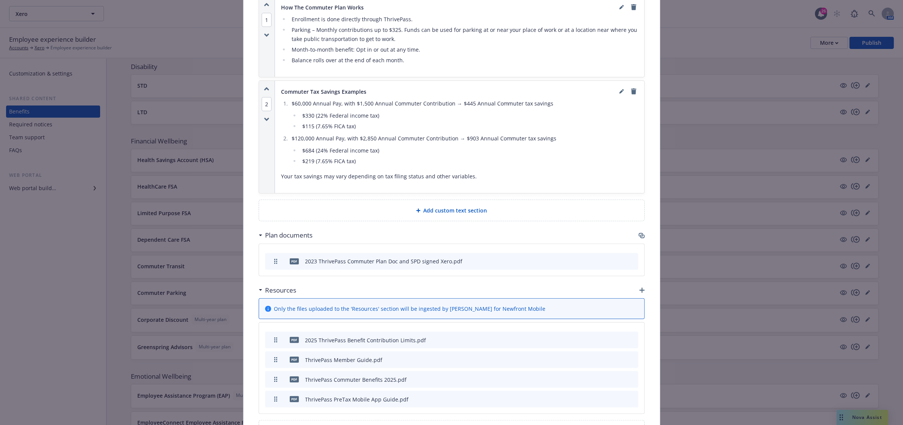
scroll to position [598, 0]
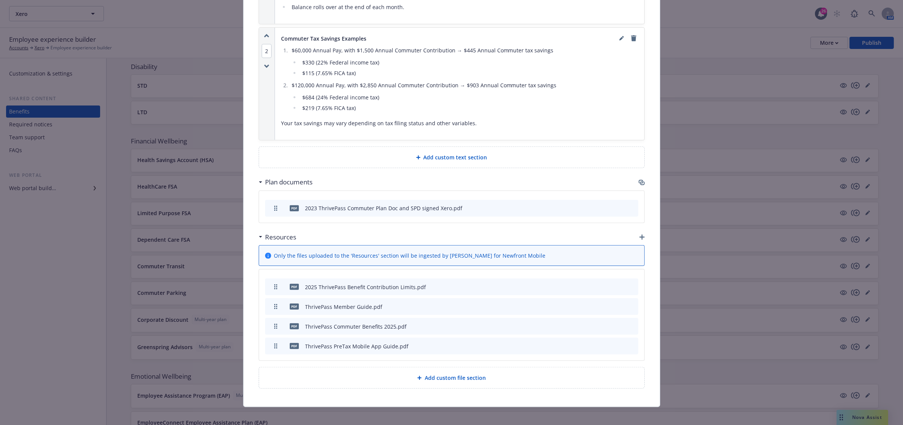
click at [640, 234] on icon "button" at bounding box center [642, 236] width 5 height 5
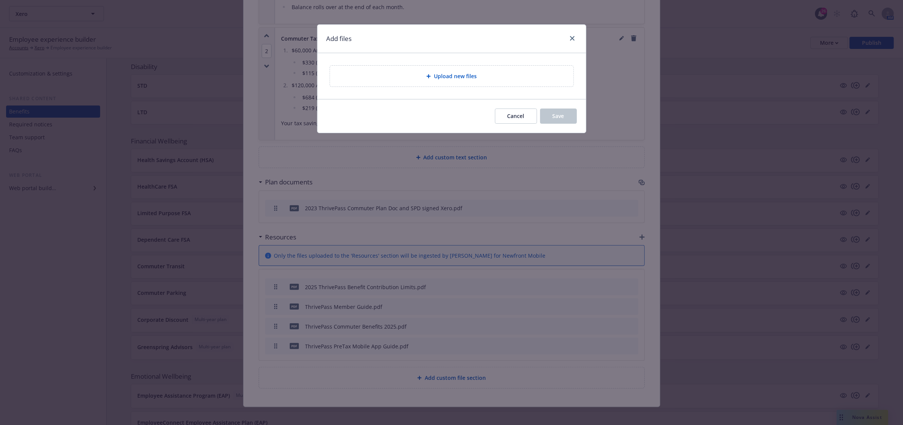
scroll to position [590, 0]
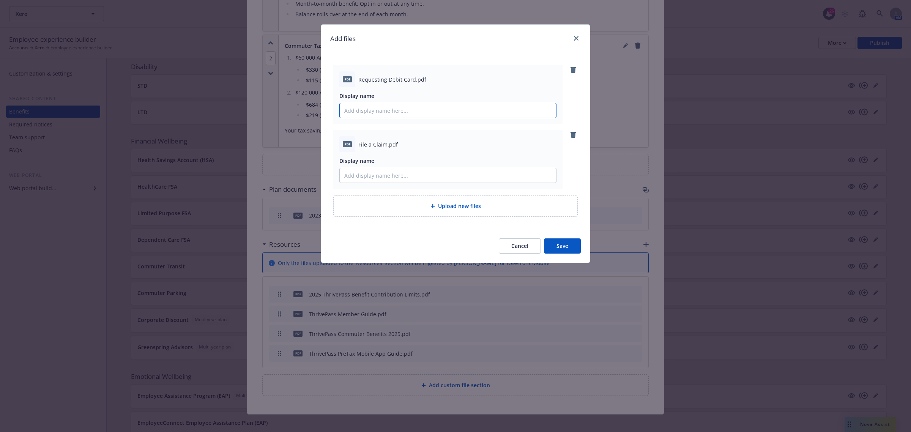
click at [372, 107] on input "Display name" at bounding box center [448, 110] width 216 height 14
type input "ThrivePass Requesting Debit Card"
click at [393, 171] on input "Display name" at bounding box center [448, 175] width 216 height 14
type input "ThrivePass File a Claim"
click at [575, 251] on button "Save" at bounding box center [562, 245] width 37 height 15
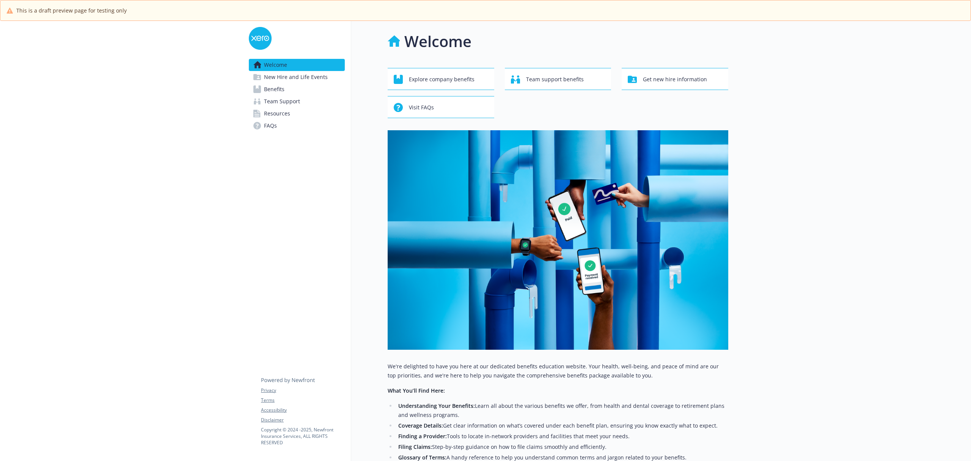
drag, startPoint x: 275, startPoint y: 91, endPoint x: 292, endPoint y: 94, distance: 17.3
click at [275, 91] on span "Benefits" at bounding box center [274, 89] width 20 height 12
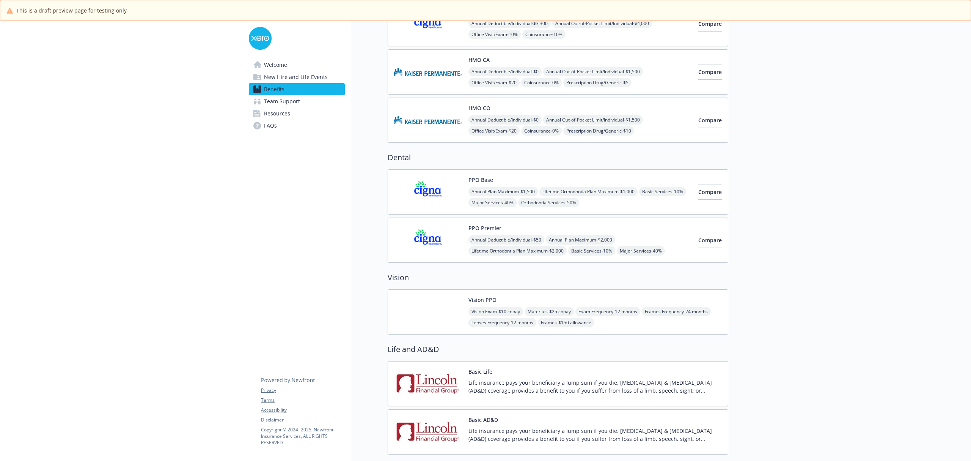
scroll to position [354, 0]
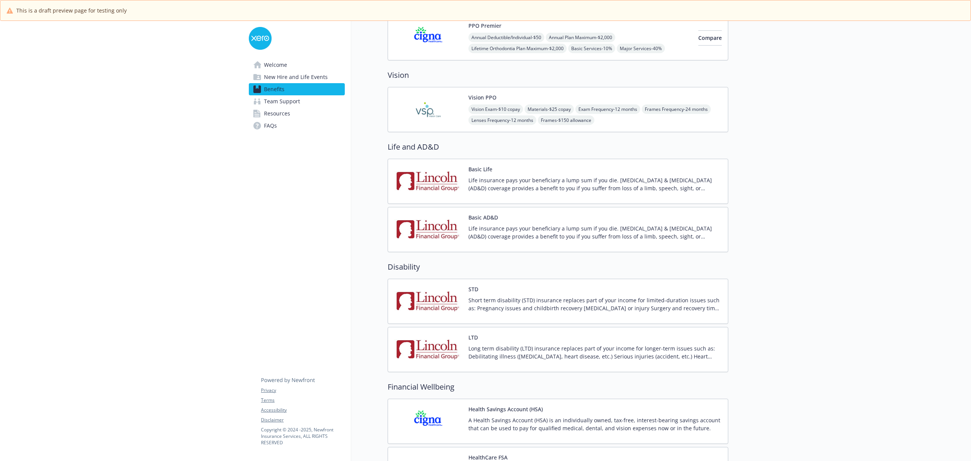
click at [450, 98] on img at bounding box center [428, 109] width 68 height 32
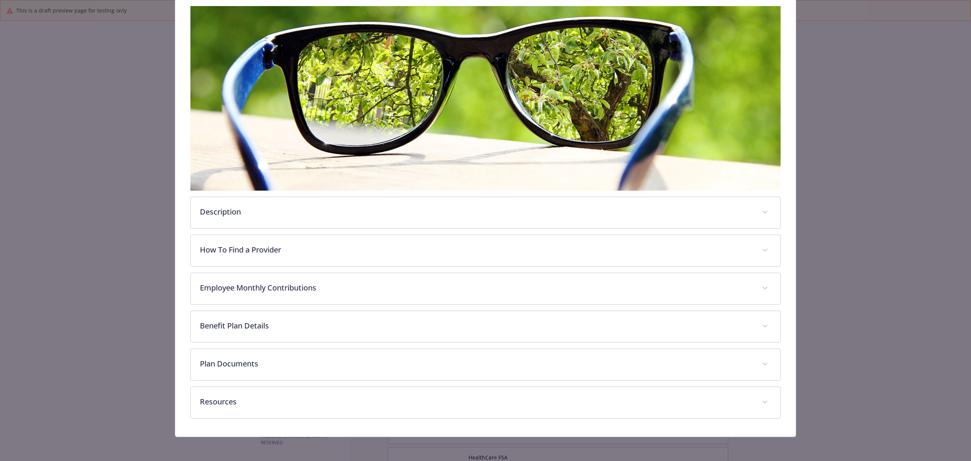
scroll to position [122, 0]
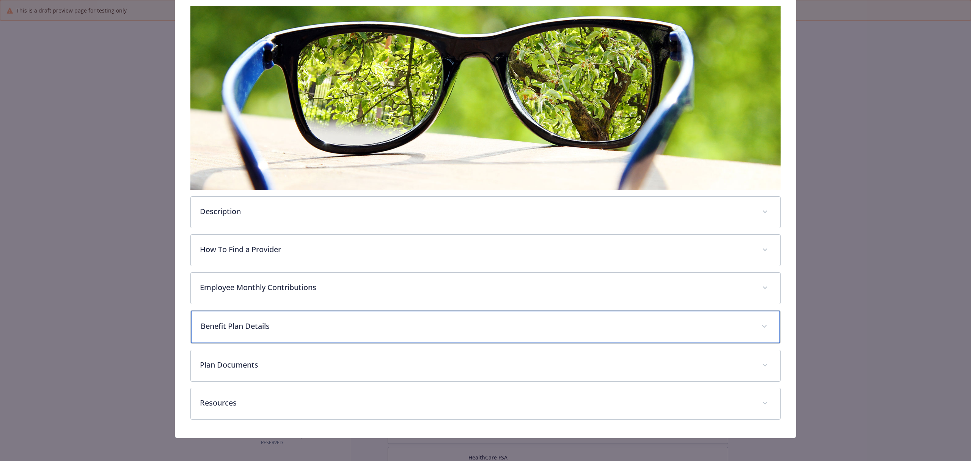
click at [341, 322] on p "Benefit Plan Details" at bounding box center [477, 325] width 552 height 11
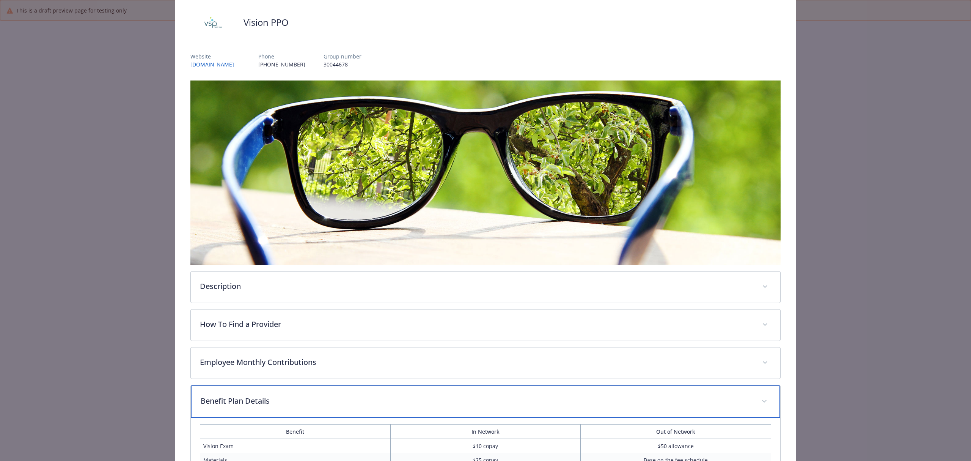
scroll to position [0, 0]
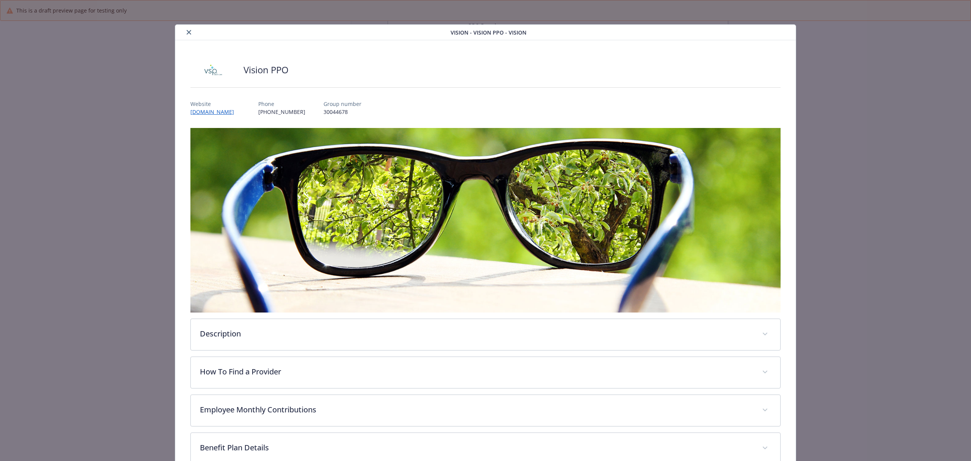
click at [178, 29] on div "details for plan Vision - Vision PPO - Vision" at bounding box center [314, 32] width 272 height 9
click at [188, 30] on icon "close" at bounding box center [189, 32] width 5 height 5
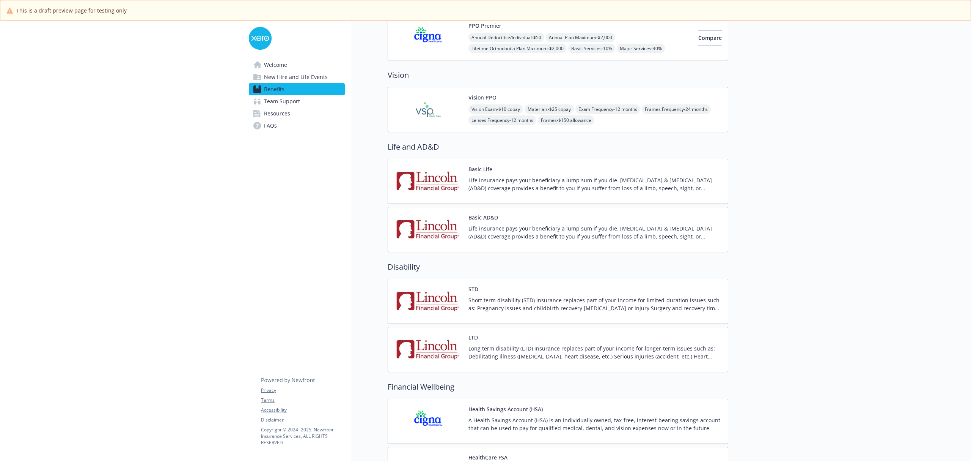
click at [501, 187] on p "Life insurance pays your beneficiary a lump sum if you die. [MEDICAL_DATA] & [M…" at bounding box center [595, 184] width 253 height 16
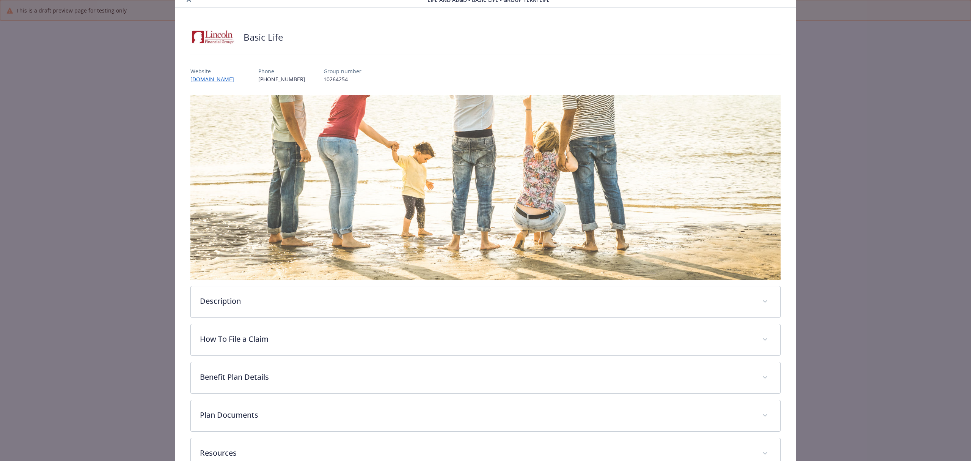
scroll to position [84, 0]
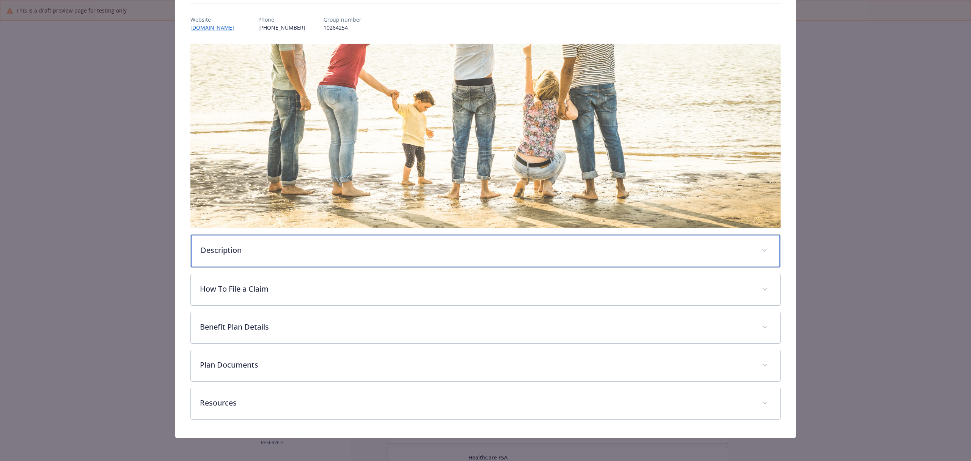
click at [455, 254] on div "Description" at bounding box center [486, 250] width 590 height 33
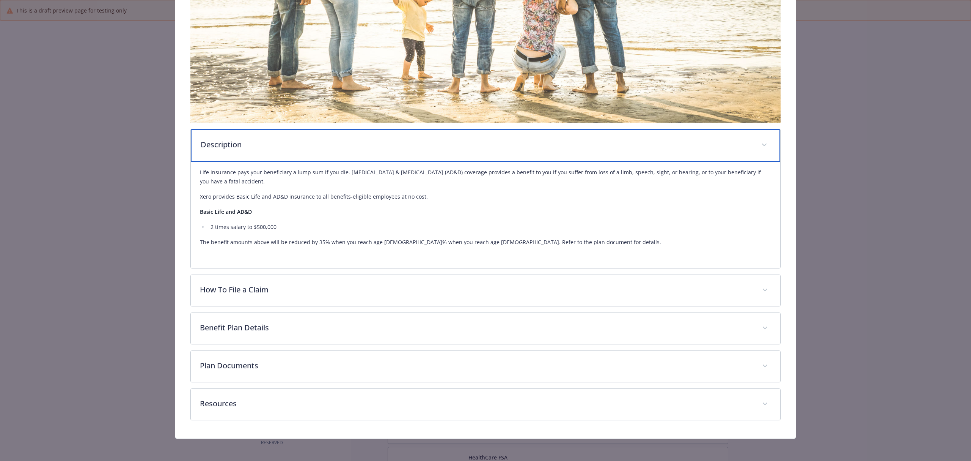
scroll to position [192, 0]
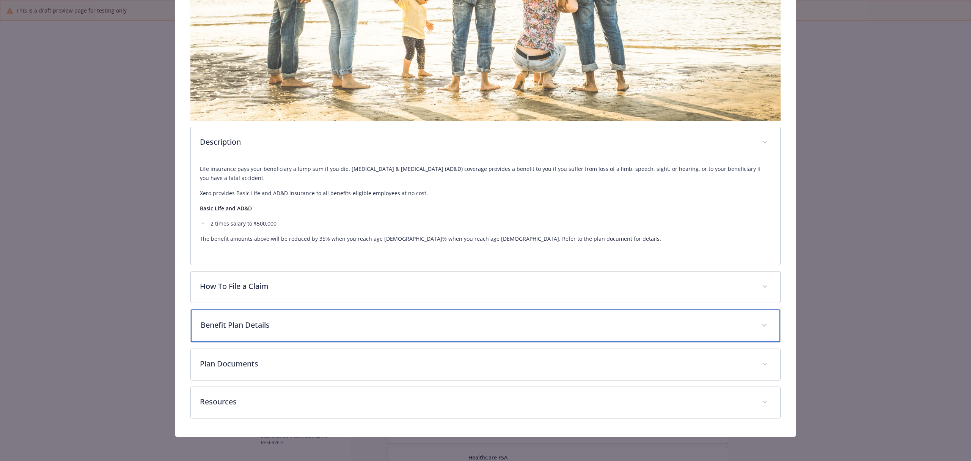
click at [399, 329] on p "Benefit Plan Details" at bounding box center [477, 324] width 552 height 11
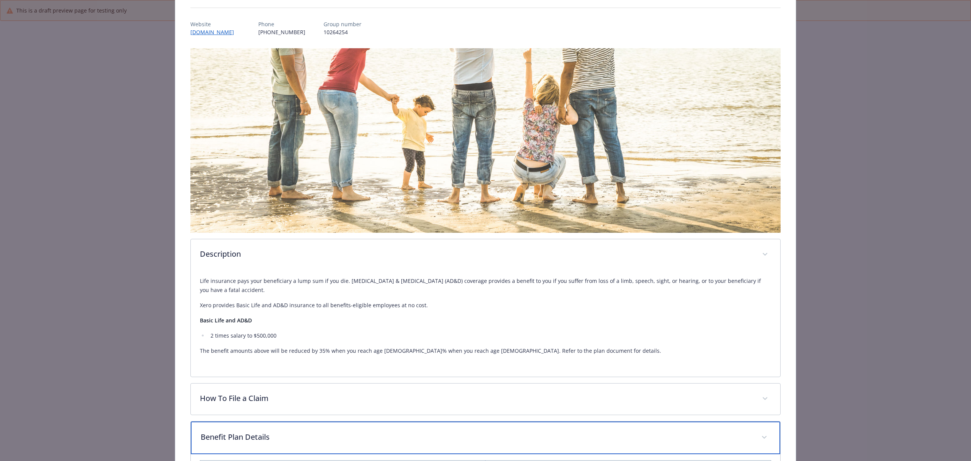
scroll to position [0, 0]
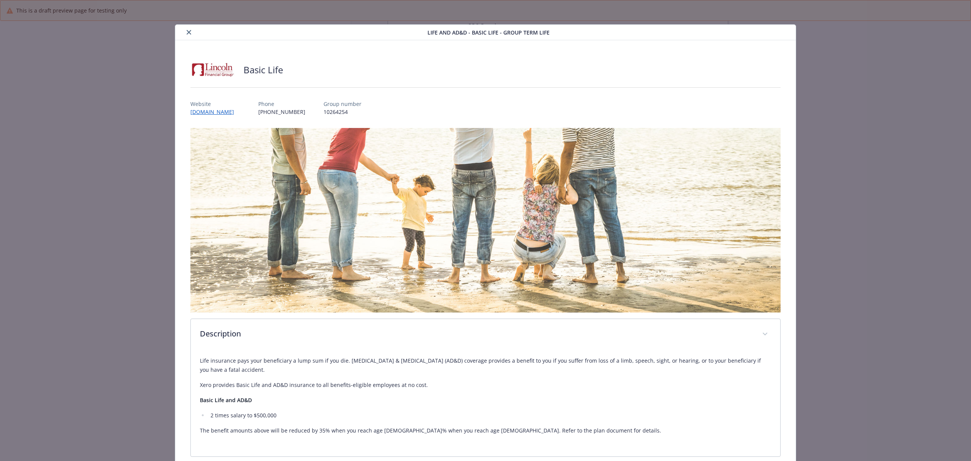
click at [184, 33] on button "close" at bounding box center [188, 32] width 9 height 9
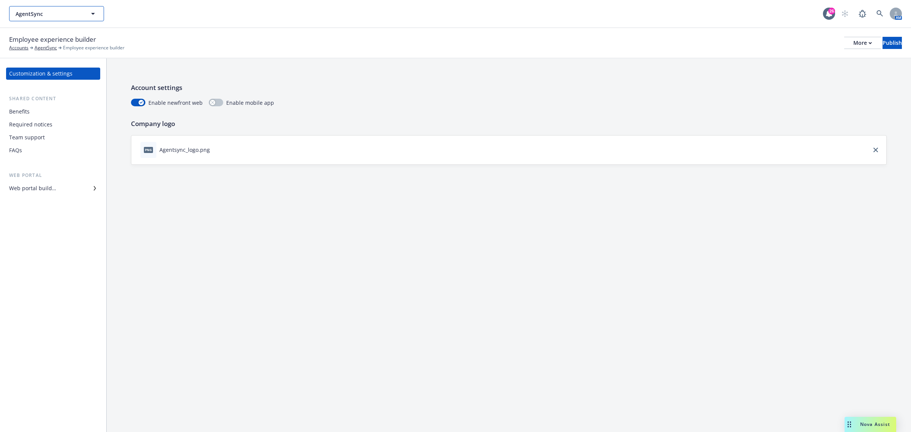
click at [57, 7] on button "AgentSync" at bounding box center [56, 13] width 95 height 15
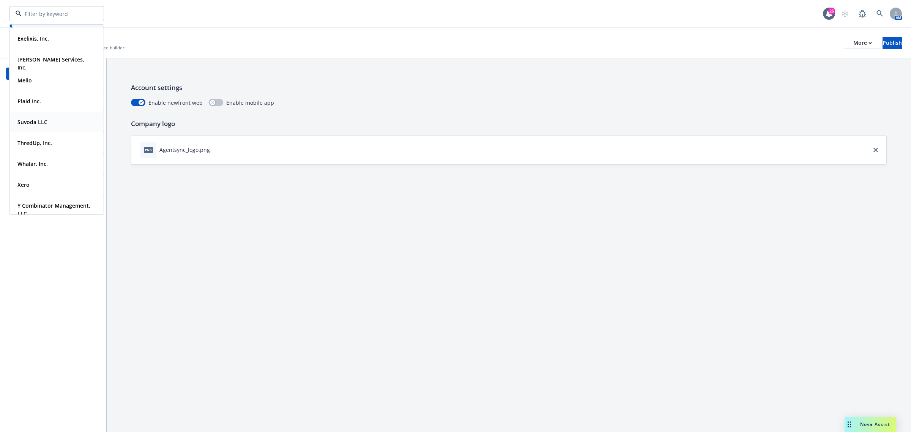
scroll to position [27, 0]
click at [31, 173] on div "Xero" at bounding box center [56, 175] width 84 height 11
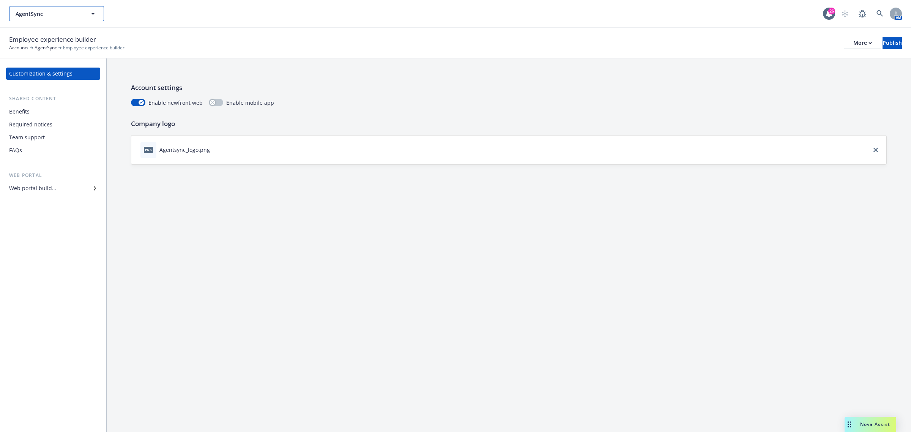
click at [53, 14] on span "AgentSync" at bounding box center [49, 14] width 66 height 8
click at [433, 243] on div "Account settings Enable newfront web Enable mobile app Company logo png primary…" at bounding box center [509, 244] width 804 height 373
click at [844, 42] on button "More" at bounding box center [862, 43] width 37 height 12
click at [782, 61] on link "Copy preview link" at bounding box center [799, 59] width 112 height 15
